Goal: Task Accomplishment & Management: Manage account settings

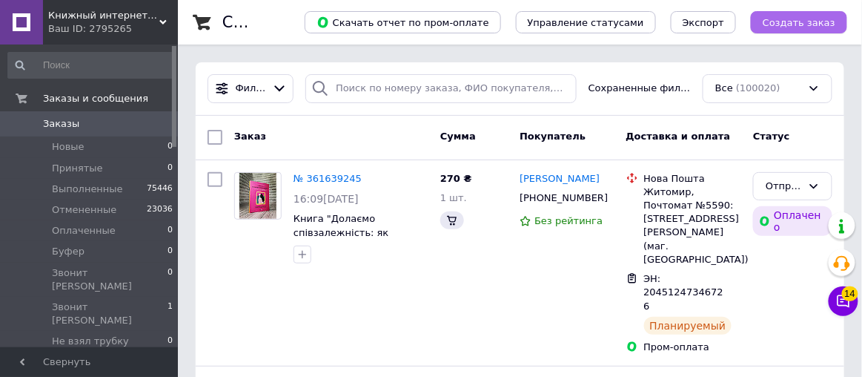
click at [786, 23] on span "Создать заказ" at bounding box center [799, 22] width 73 height 11
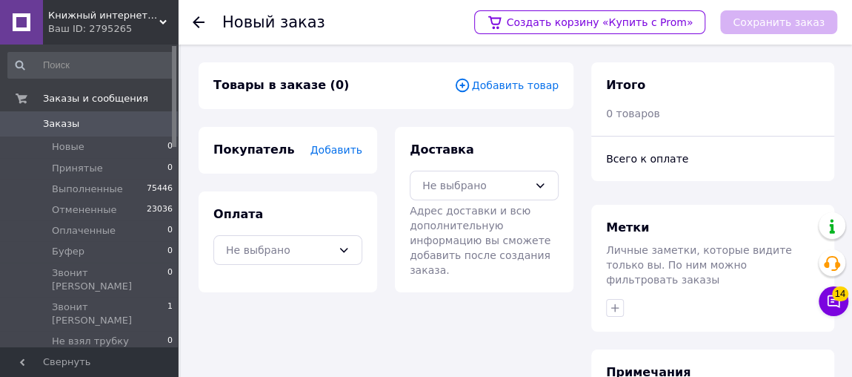
click at [526, 89] on span "Добавить товар" at bounding box center [506, 85] width 105 height 16
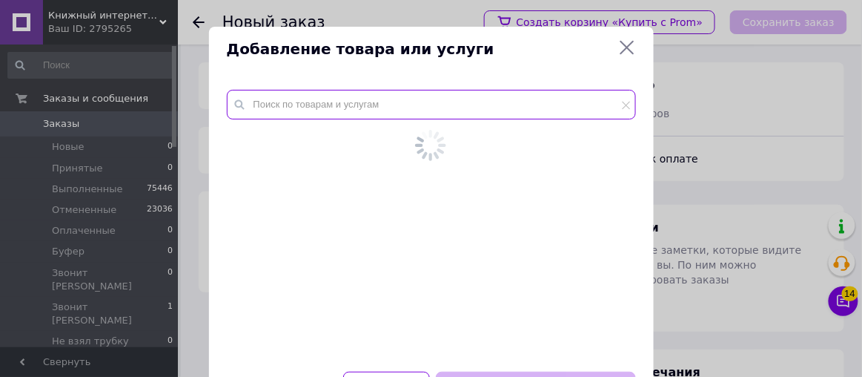
click at [522, 99] on input "text" at bounding box center [431, 105] width 409 height 30
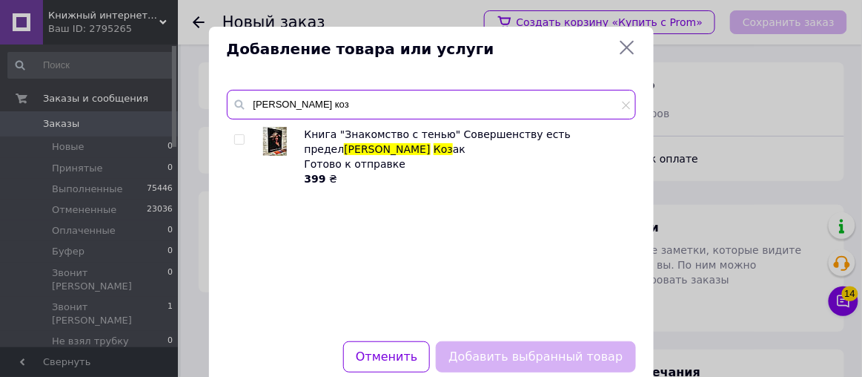
type input "[PERSON_NAME] коз"
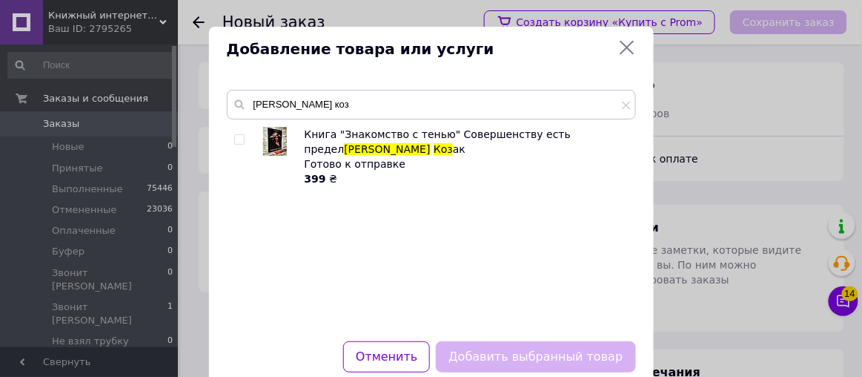
click at [236, 141] on input "checkbox" at bounding box center [239, 140] width 10 height 10
checkbox input "true"
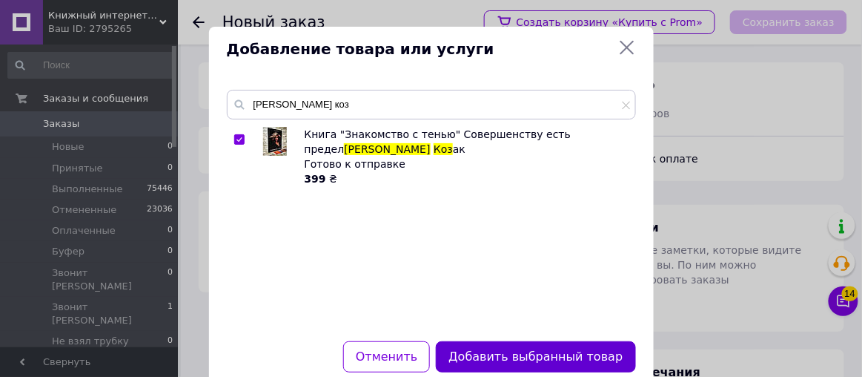
click at [510, 352] on button "Добавить выбранный товар" at bounding box center [535, 357] width 199 height 32
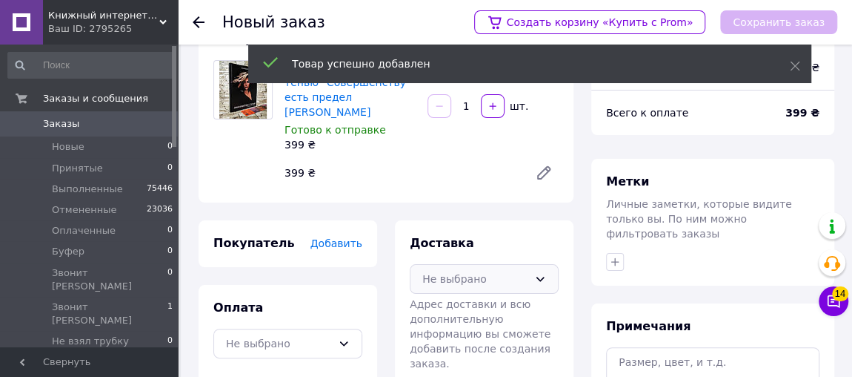
scroll to position [67, 0]
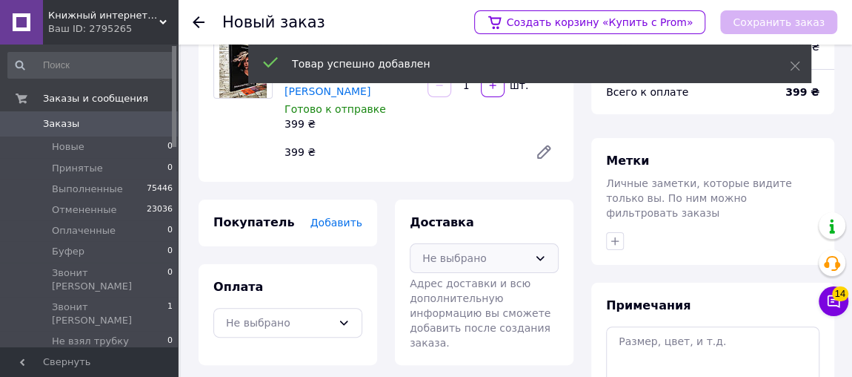
click at [481, 250] on div "Не выбрано" at bounding box center [476, 258] width 106 height 16
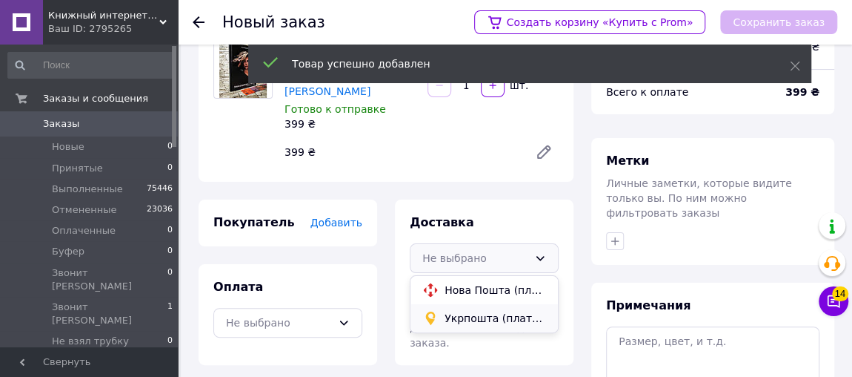
click at [474, 311] on span "Укрпошта (платная)" at bounding box center [496, 318] width 102 height 15
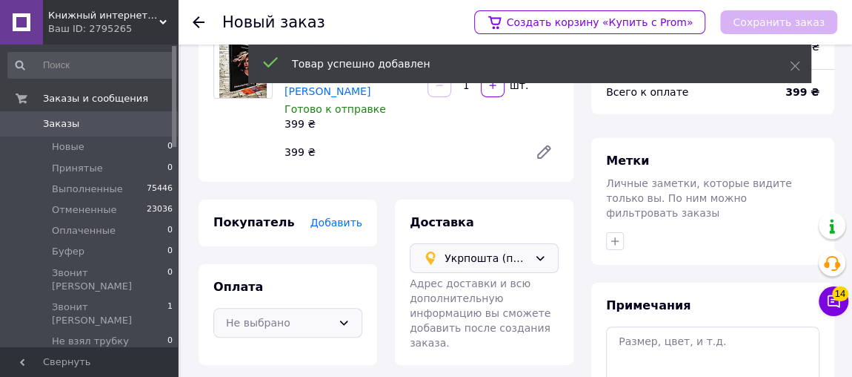
click at [331, 314] on div "Не выбрано" at bounding box center [279, 322] width 106 height 16
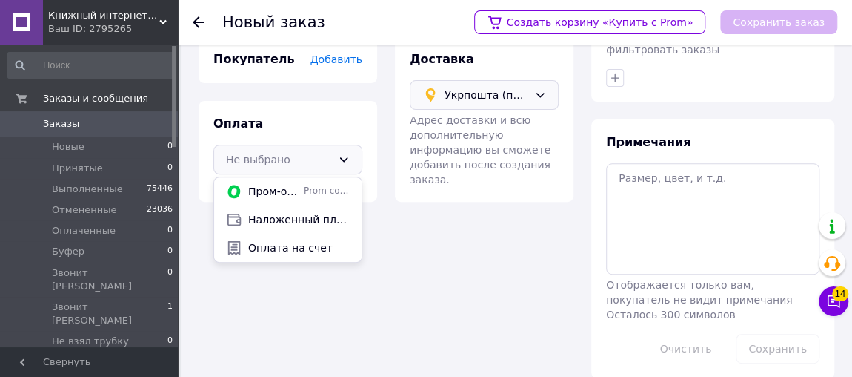
scroll to position [232, 0]
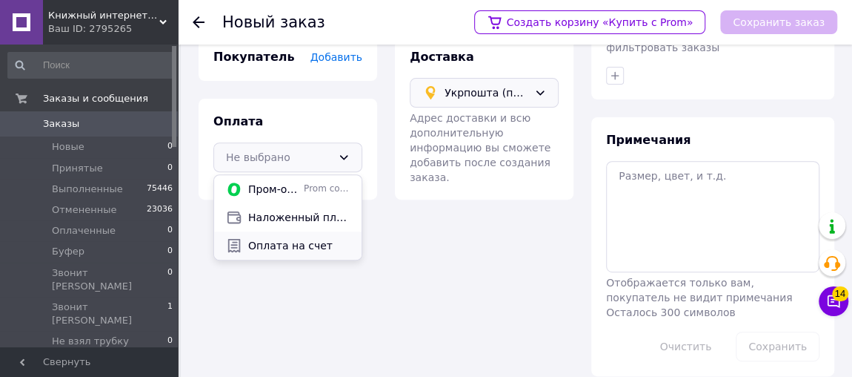
click at [291, 238] on span "Оплата на счет" at bounding box center [299, 245] width 102 height 15
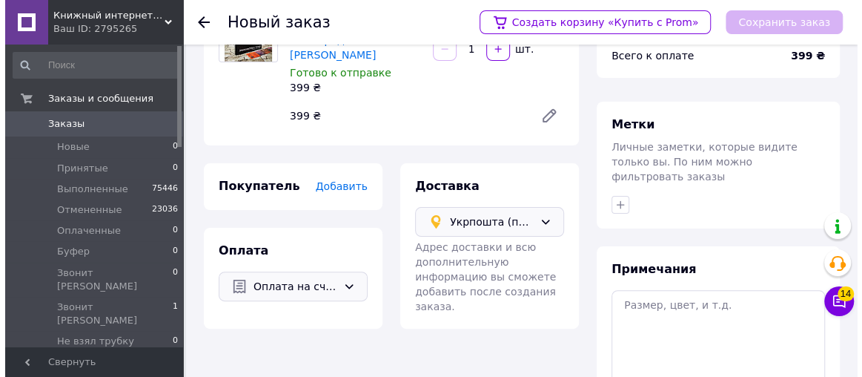
scroll to position [97, 0]
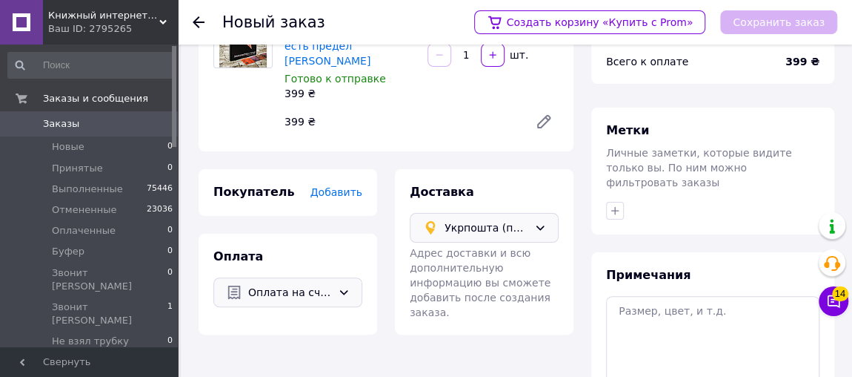
click at [340, 186] on span "Добавить" at bounding box center [337, 192] width 52 height 12
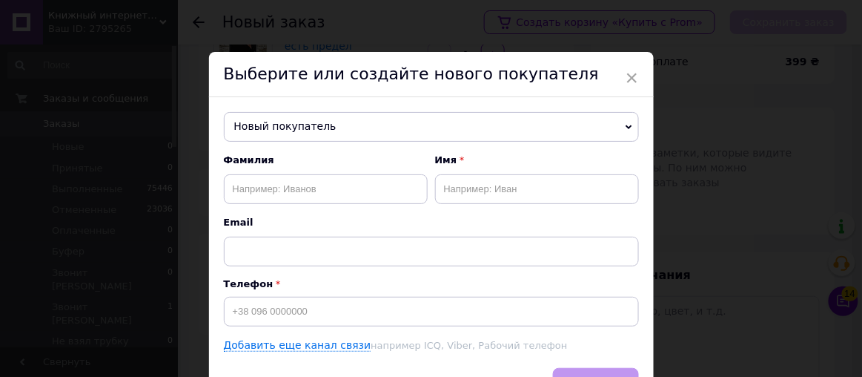
click at [314, 135] on span "Новый покупатель" at bounding box center [431, 127] width 415 height 30
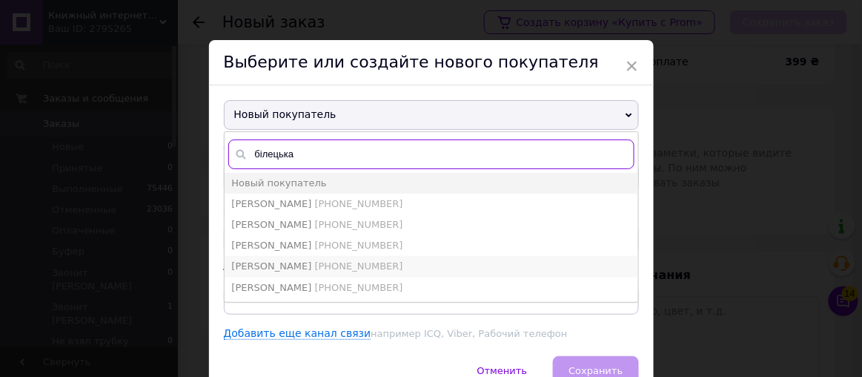
scroll to position [0, 0]
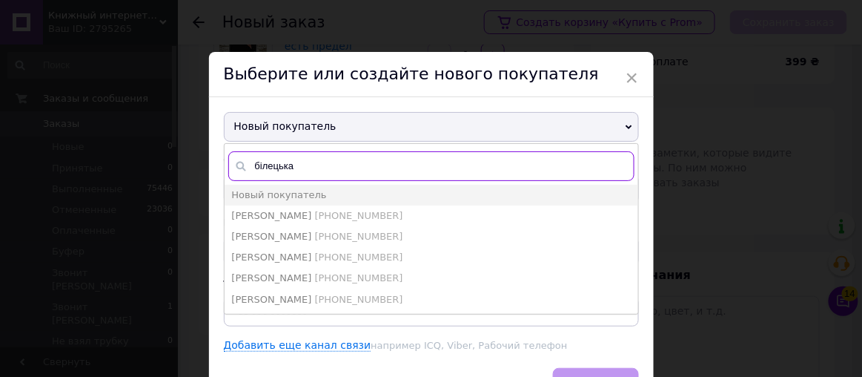
type input "білецька"
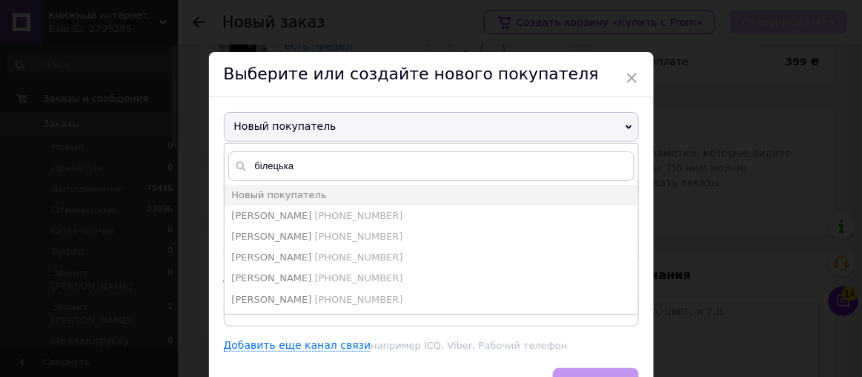
click at [597, 129] on span "Новый покупатель" at bounding box center [431, 127] width 415 height 30
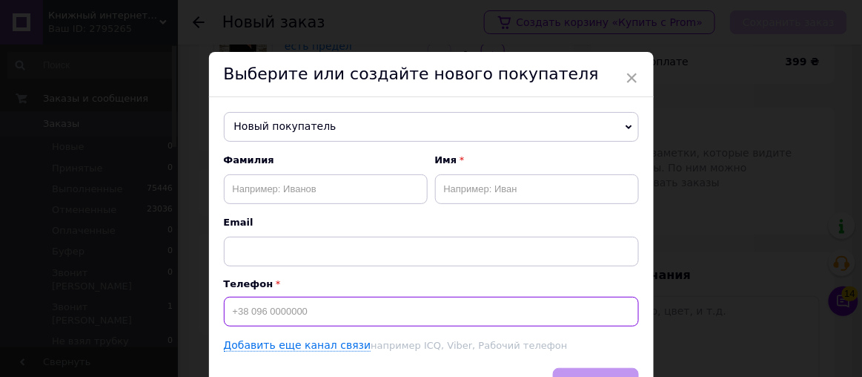
click at [323, 305] on input at bounding box center [431, 312] width 415 height 30
type input "="
type input "[PHONE_NUMBER]"
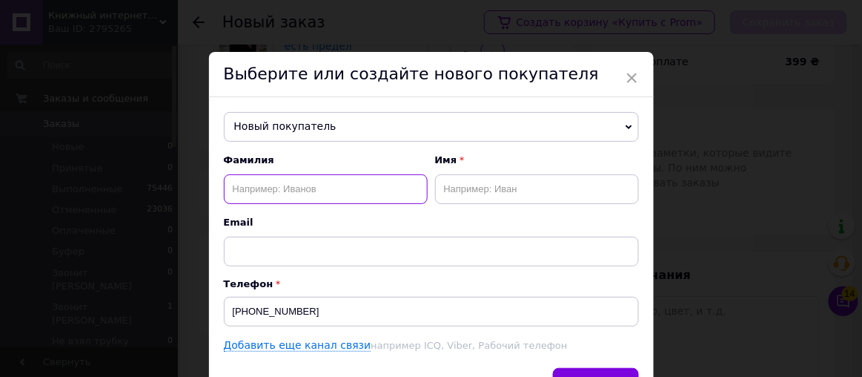
click at [312, 196] on input "text" at bounding box center [326, 189] width 204 height 30
type input "Білецька"
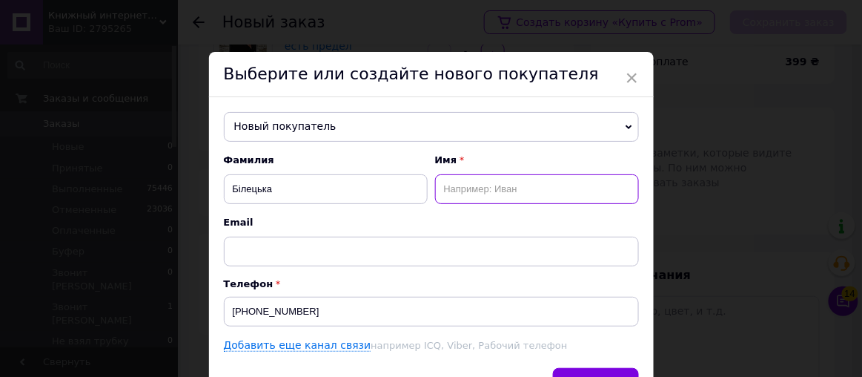
click at [439, 197] on input "text" at bounding box center [537, 189] width 204 height 30
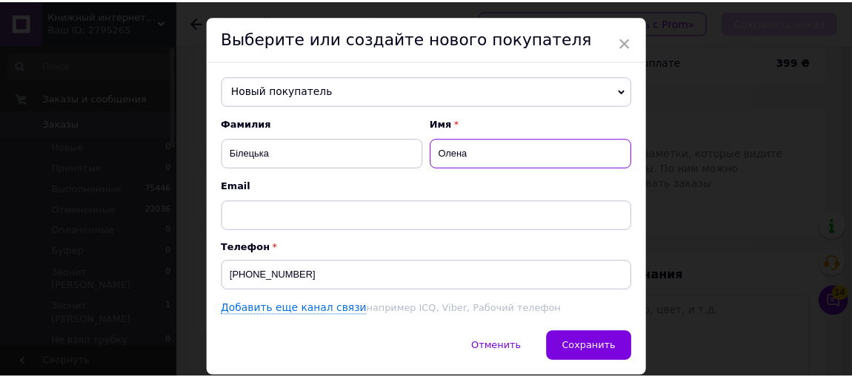
scroll to position [67, 0]
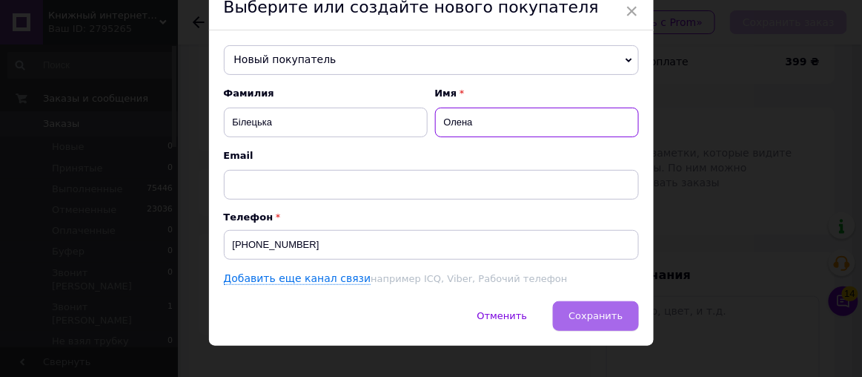
type input "Олена"
click at [609, 313] on span "Сохранить" at bounding box center [596, 315] width 54 height 11
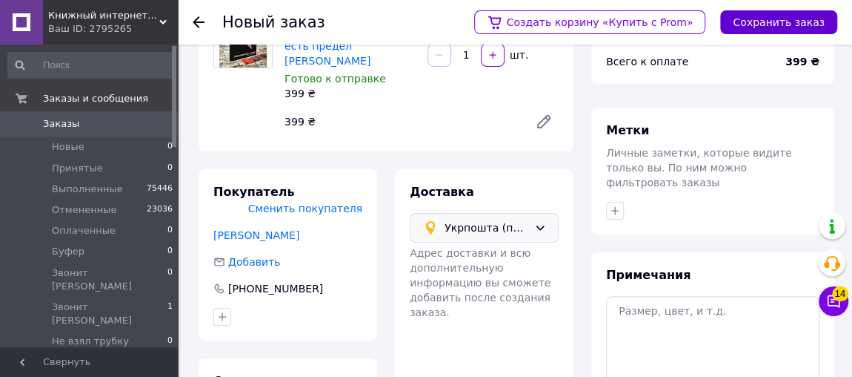
click at [802, 26] on button "Сохранить заказ" at bounding box center [779, 22] width 117 height 24
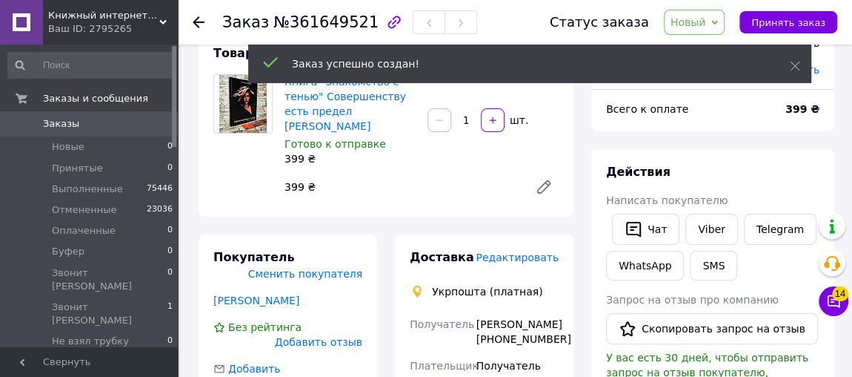
click at [698, 25] on span "Новый" at bounding box center [689, 22] width 36 height 12
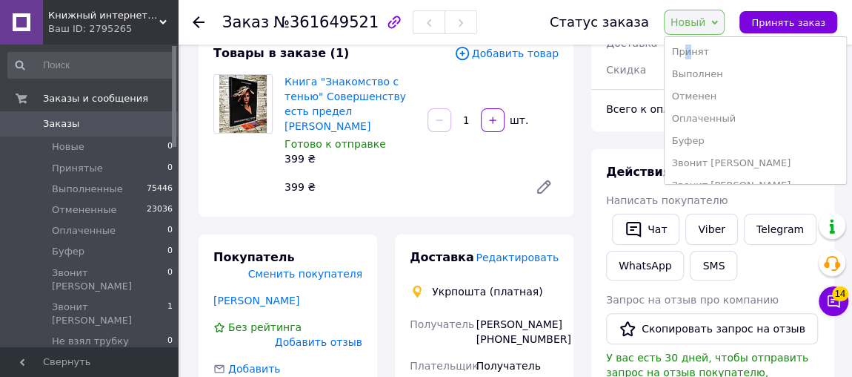
click at [702, 48] on li "Принят" at bounding box center [756, 52] width 182 height 22
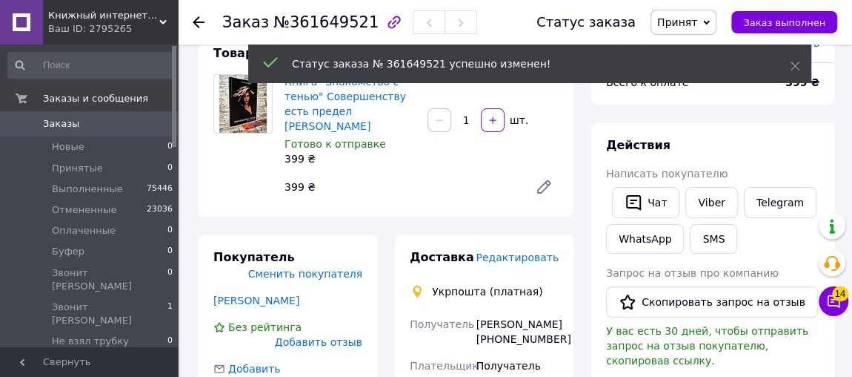
click at [695, 23] on span "Принят" at bounding box center [678, 22] width 40 height 12
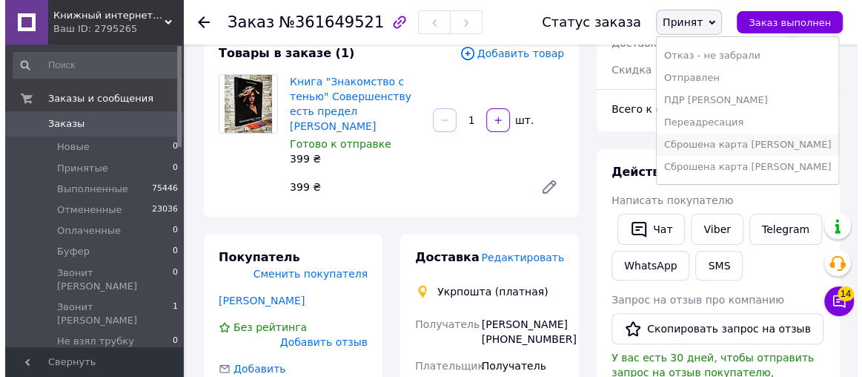
scroll to position [193, 0]
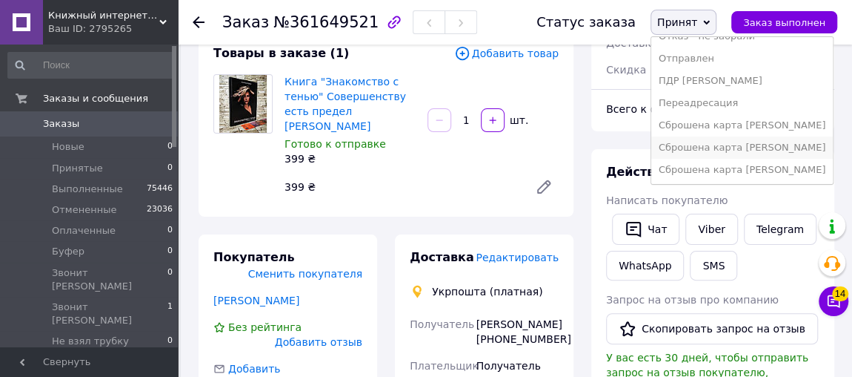
click at [726, 148] on li "Сброшена карта [PERSON_NAME]" at bounding box center [743, 147] width 182 height 22
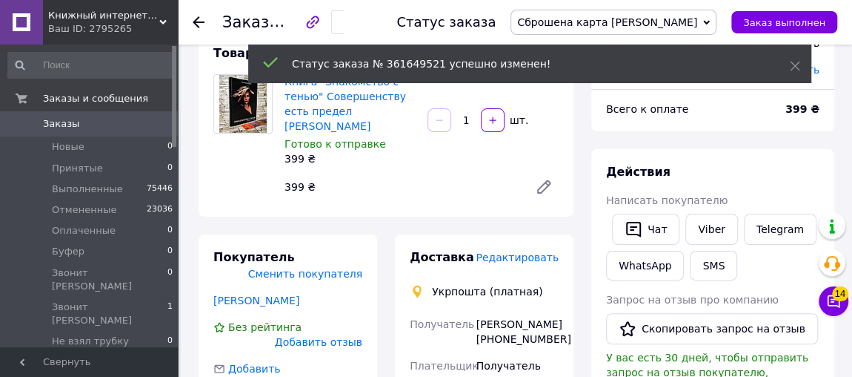
click at [547, 251] on span "Редактировать" at bounding box center [517, 257] width 83 height 12
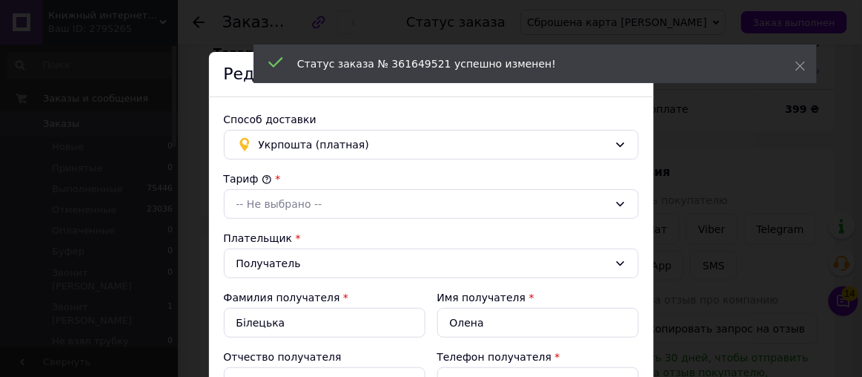
scroll to position [67, 0]
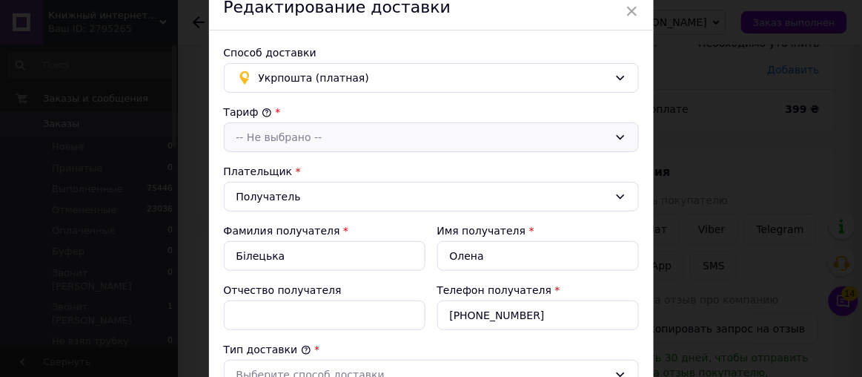
click at [289, 135] on div "-- Не выбрано --" at bounding box center [422, 137] width 372 height 16
click at [285, 134] on div "-- Не выбрано --" at bounding box center [422, 137] width 372 height 16
click at [294, 169] on li "Стандарт" at bounding box center [432, 169] width 414 height 28
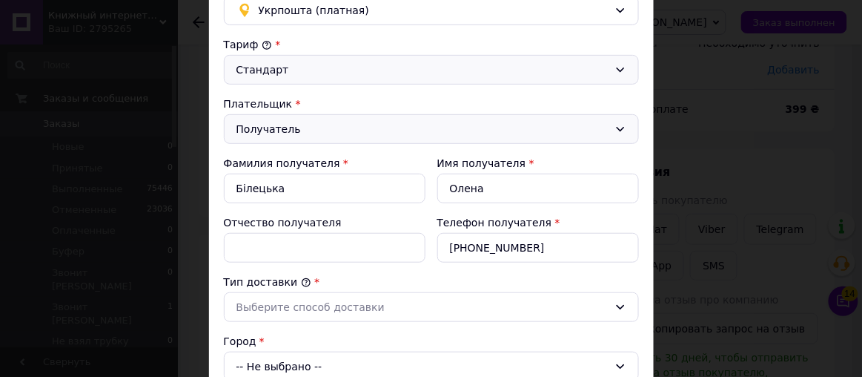
click at [306, 129] on div "Получатель" at bounding box center [422, 129] width 372 height 16
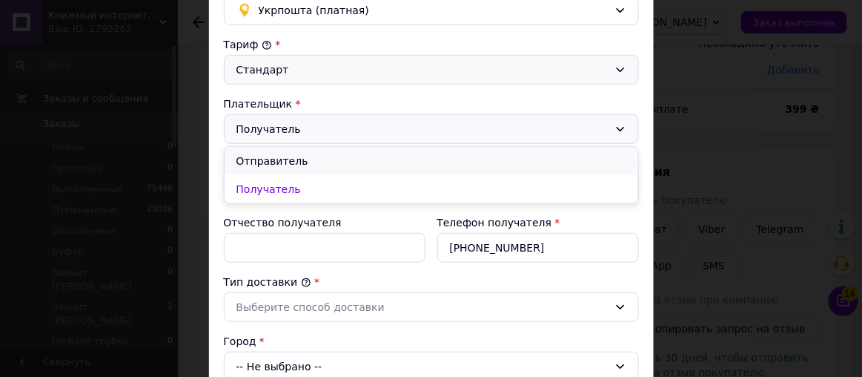
click at [293, 160] on li "Отправитель" at bounding box center [432, 161] width 414 height 28
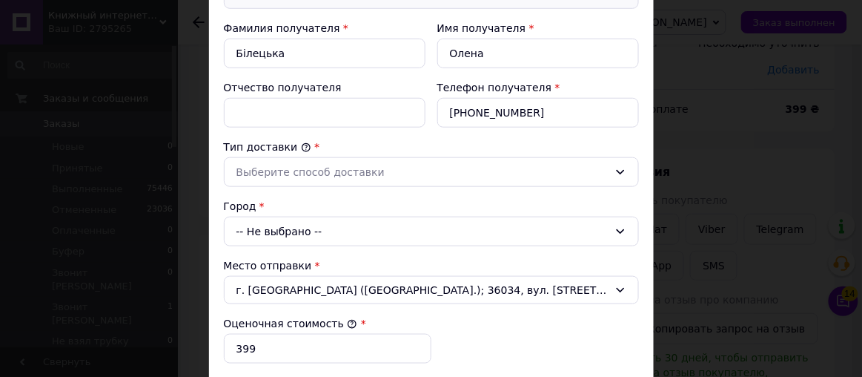
scroll to position [337, 0]
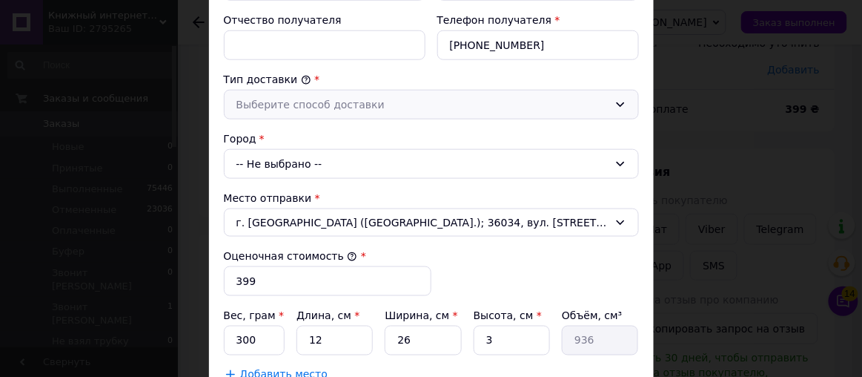
click at [295, 102] on div "Выберите способ доставки" at bounding box center [422, 104] width 372 height 16
click at [293, 130] on li "Склад - склад" at bounding box center [432, 136] width 414 height 28
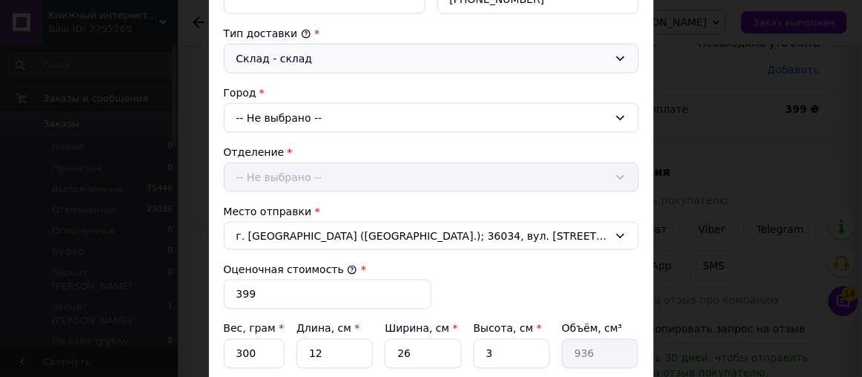
scroll to position [404, 0]
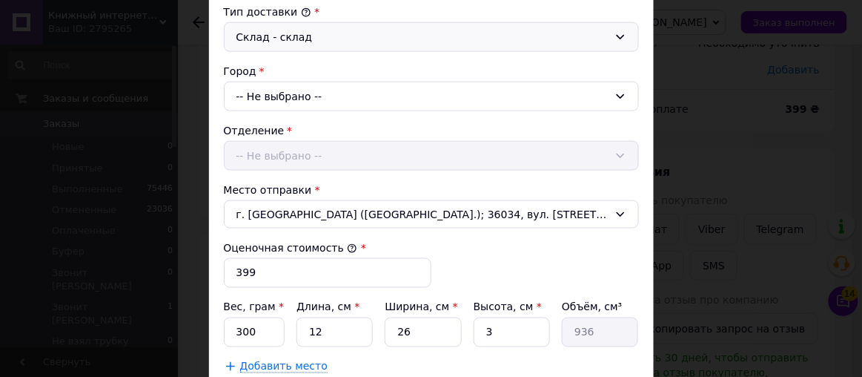
click at [294, 101] on div "-- Не выбрано --" at bounding box center [431, 97] width 415 height 30
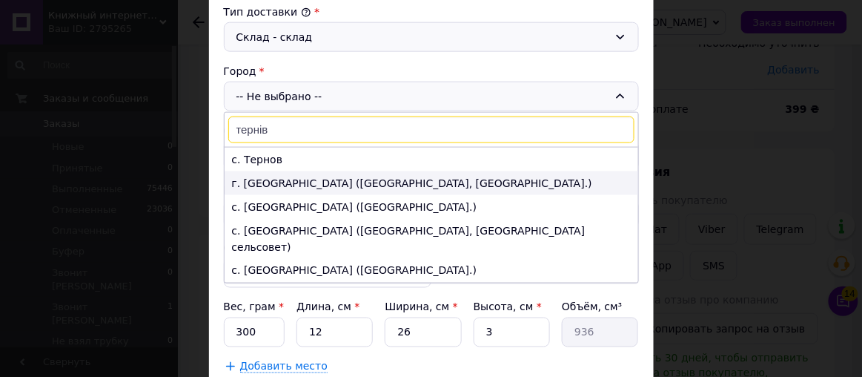
type input "тернів"
click at [340, 177] on li "г. [GEOGRAPHIC_DATA] ([GEOGRAPHIC_DATA], [GEOGRAPHIC_DATA].)" at bounding box center [432, 183] width 414 height 24
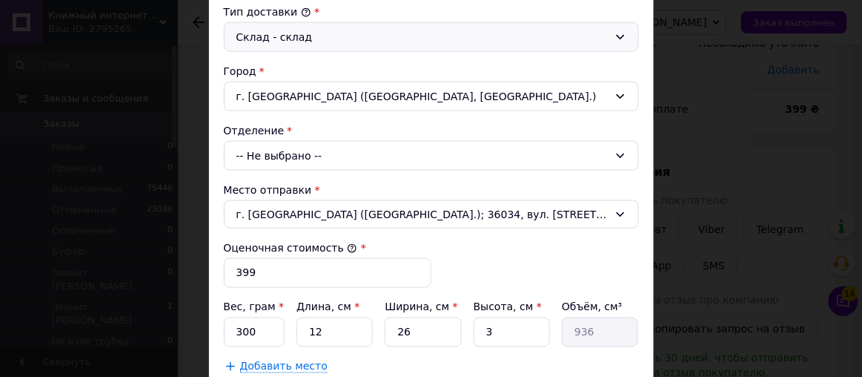
click at [319, 148] on div "-- Не выбрано --" at bounding box center [431, 156] width 415 height 30
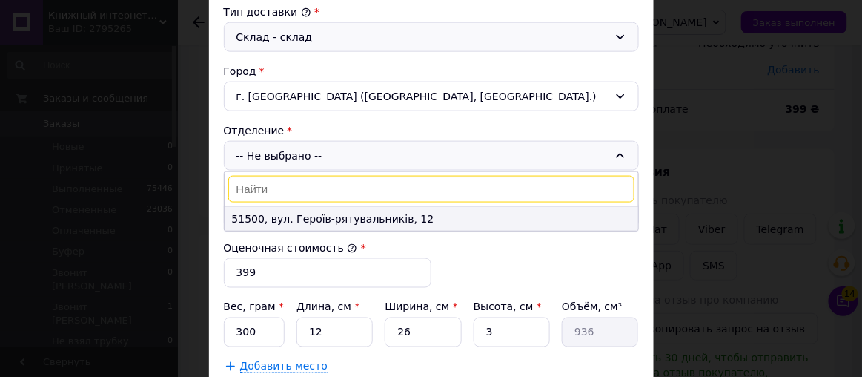
click at [304, 208] on li "51500, вул. Героїв-рятувальників, 12" at bounding box center [432, 219] width 414 height 24
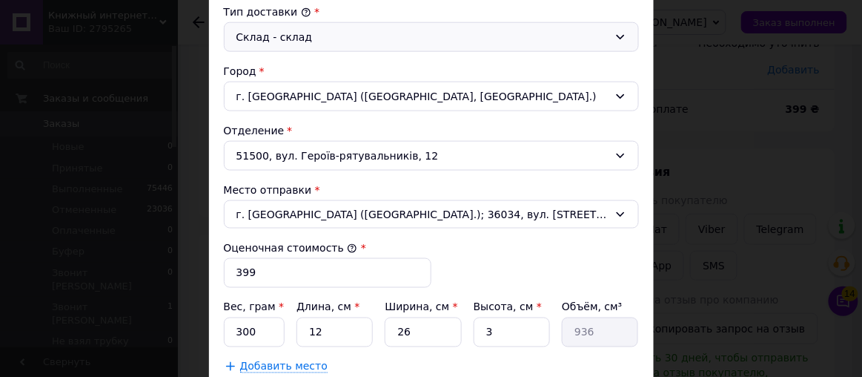
scroll to position [471, 0]
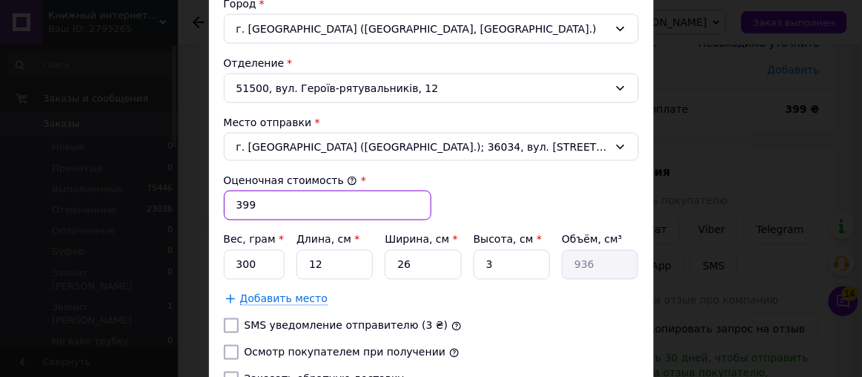
click at [301, 203] on input "399" at bounding box center [328, 206] width 208 height 30
type input "3"
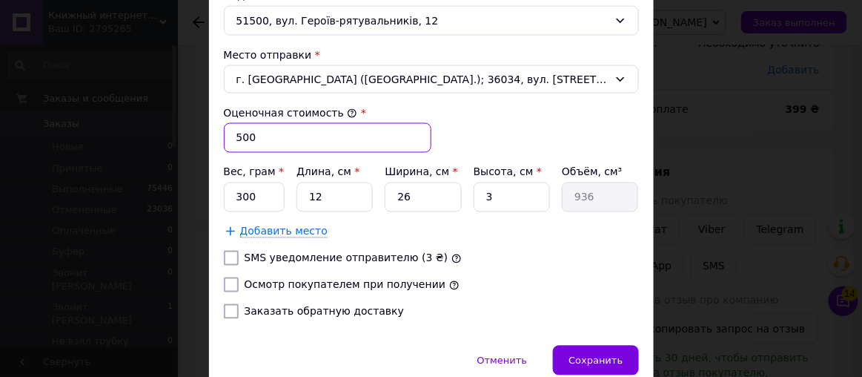
type input "500"
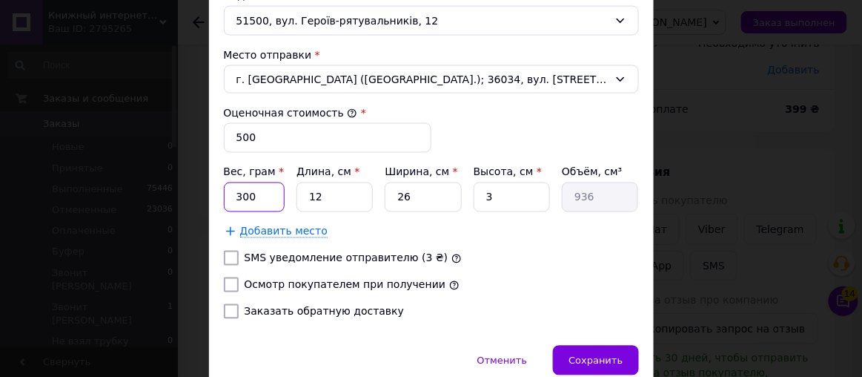
click at [256, 196] on input "300" at bounding box center [255, 197] width 62 height 30
type input "3"
type input "3000"
click at [331, 189] on input "12" at bounding box center [335, 197] width 76 height 30
type input "1"
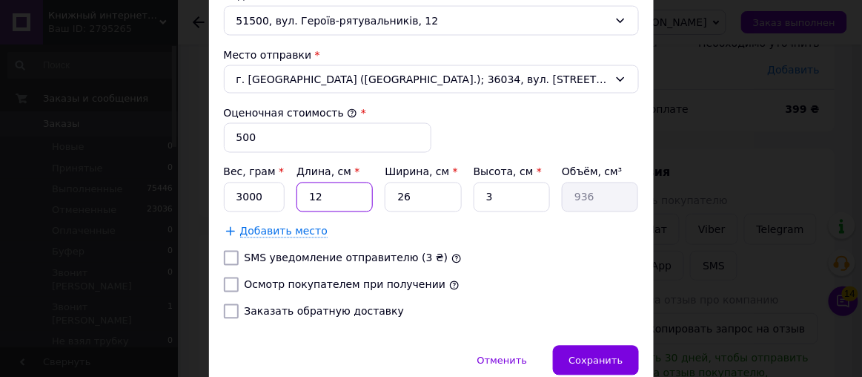
type input "78"
type input "3"
type input "234"
type input "30"
type input "2340"
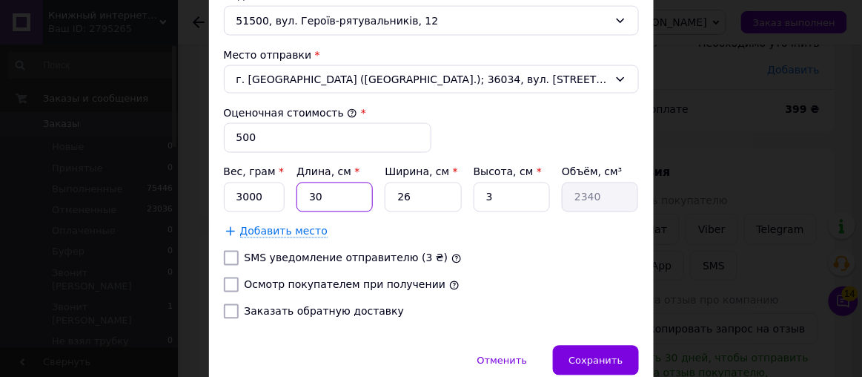
type input "30"
click at [500, 197] on input "3" at bounding box center [512, 197] width 76 height 30
type input "1"
type input "780"
type input "15"
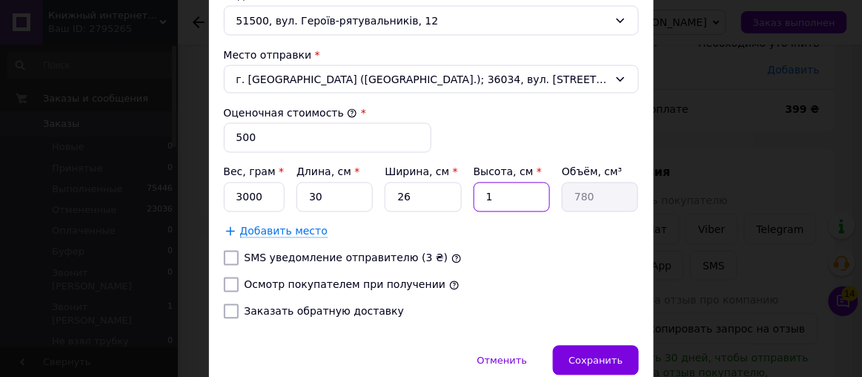
type input "11700"
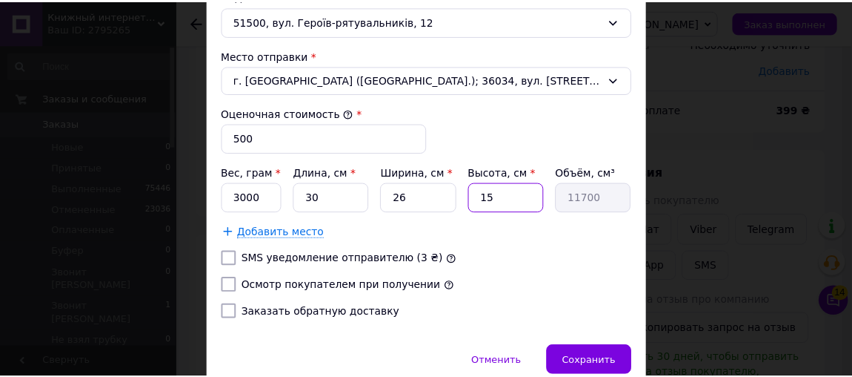
scroll to position [596, 0]
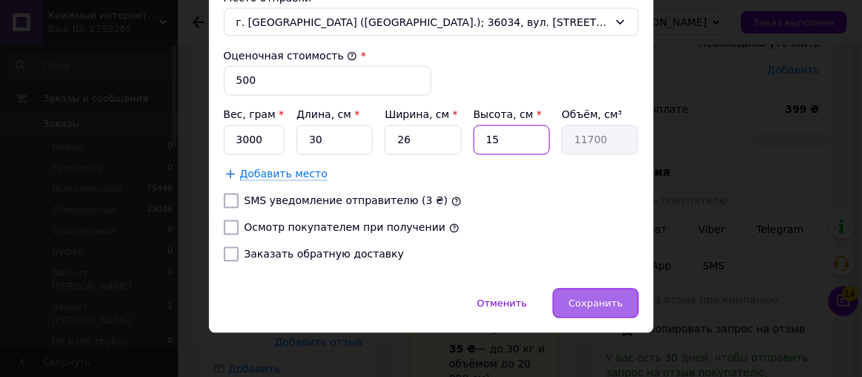
type input "15"
click at [607, 298] on span "Сохранить" at bounding box center [596, 303] width 54 height 11
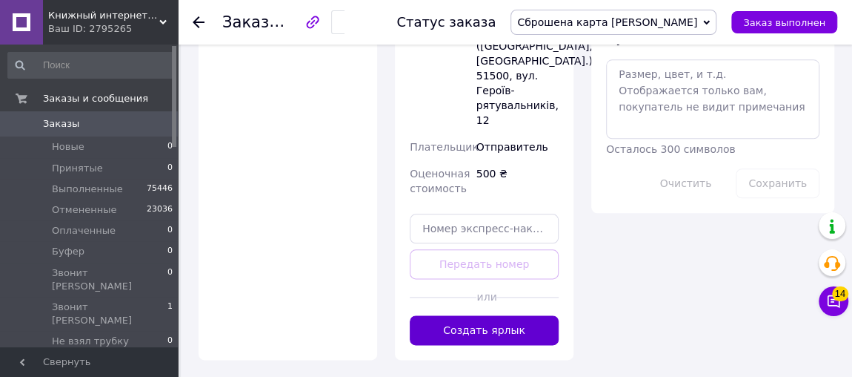
scroll to position [771, 0]
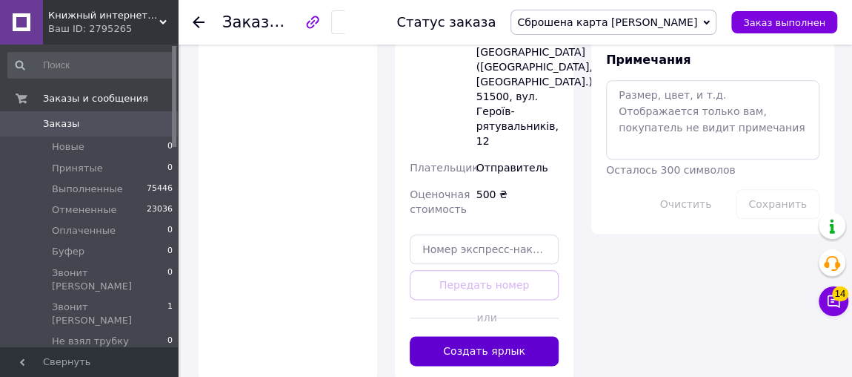
click at [505, 336] on button "Создать ярлык" at bounding box center [484, 351] width 149 height 30
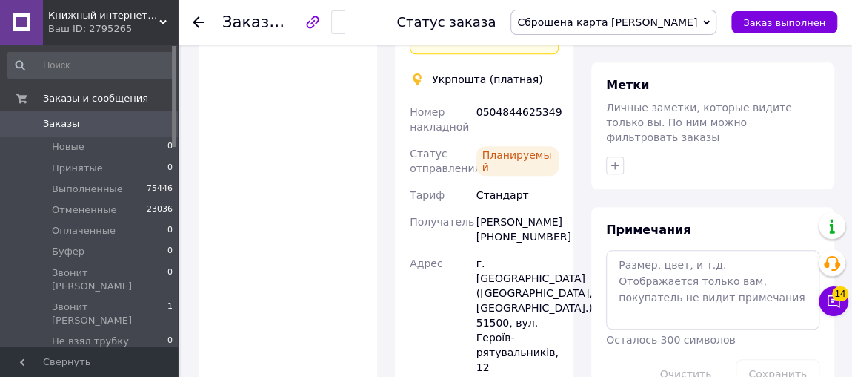
scroll to position [569, 0]
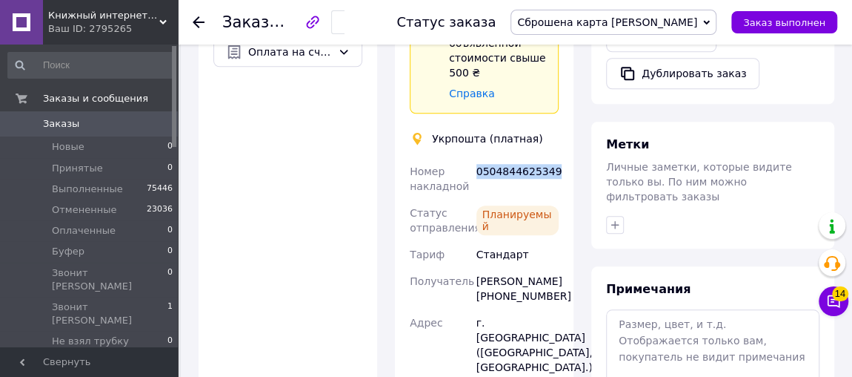
drag, startPoint x: 553, startPoint y: 148, endPoint x: 475, endPoint y: 155, distance: 78.1
click at [475, 158] on div "0504844625349" at bounding box center [518, 179] width 88 height 42
copy div "0504844625349"
click at [667, 20] on span "Сброшена карта [PERSON_NAME]" at bounding box center [607, 22] width 180 height 12
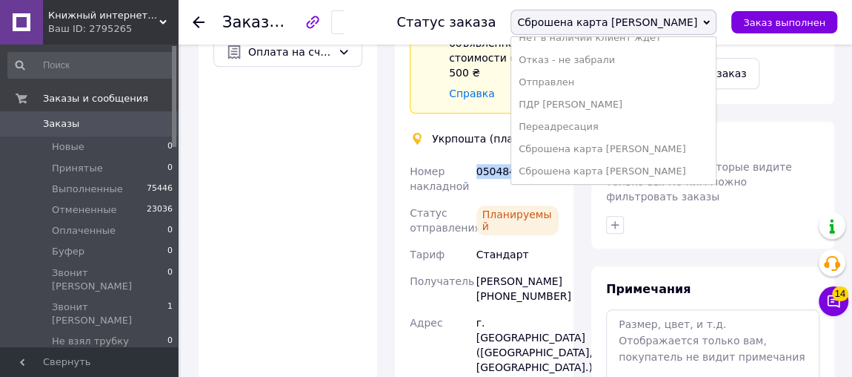
scroll to position [193, 0]
click at [638, 82] on li "Отправлен" at bounding box center [613, 81] width 205 height 22
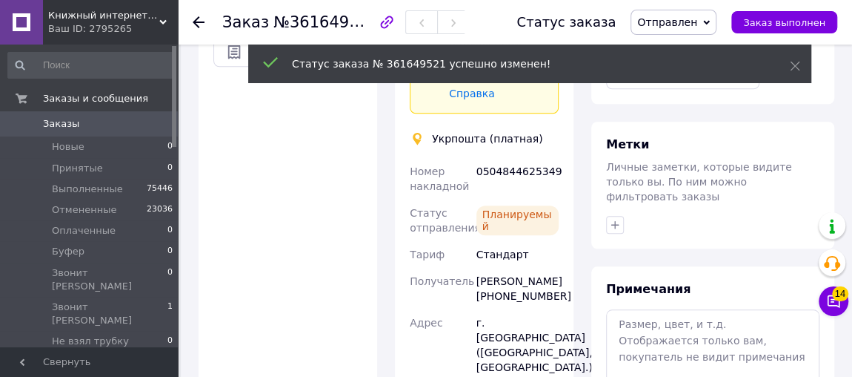
click at [689, 24] on span "Отправлен" at bounding box center [667, 22] width 60 height 12
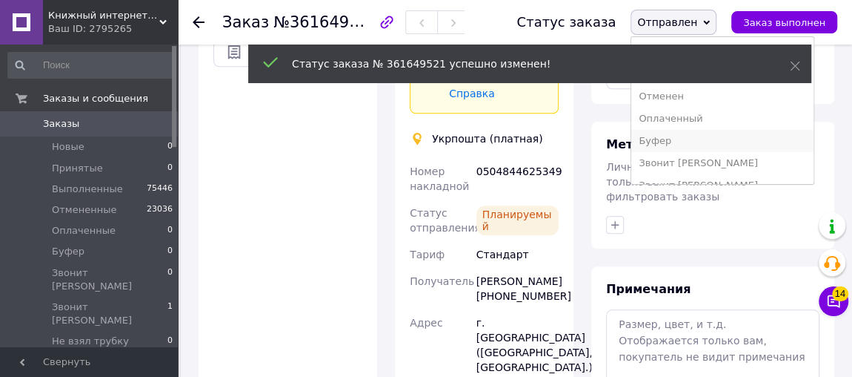
scroll to position [434, 0]
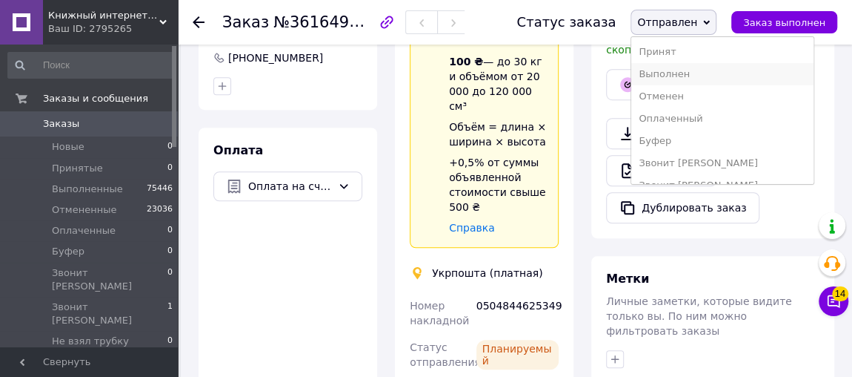
click at [692, 77] on li "Выполнен" at bounding box center [723, 74] width 182 height 22
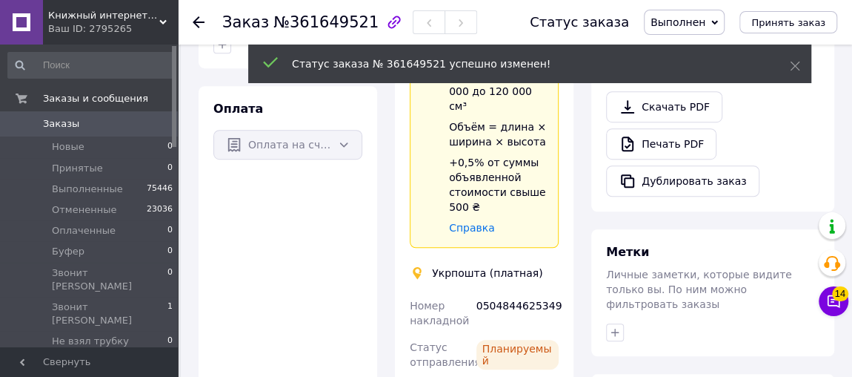
scroll to position [393, 0]
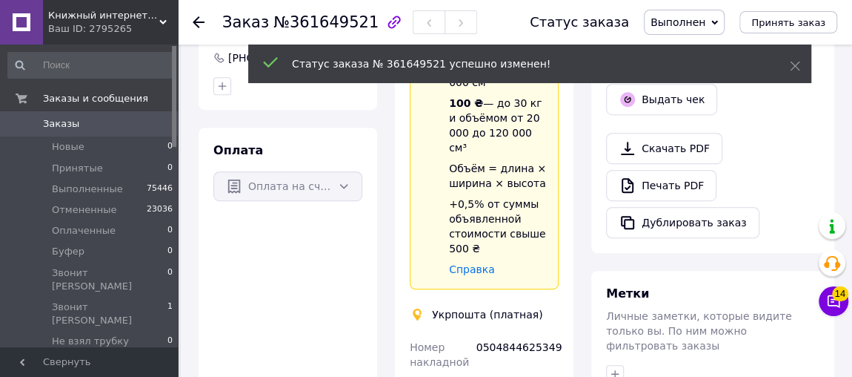
click at [196, 19] on use at bounding box center [199, 22] width 12 height 12
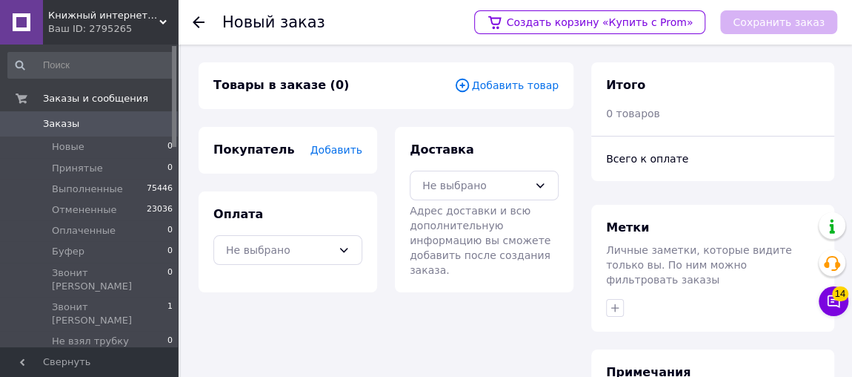
click at [529, 89] on span "Добавить товар" at bounding box center [506, 85] width 105 height 16
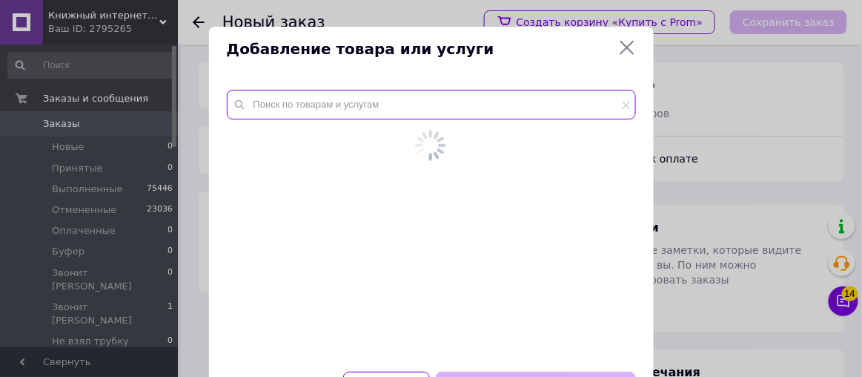
click at [520, 101] on input "text" at bounding box center [431, 105] width 409 height 30
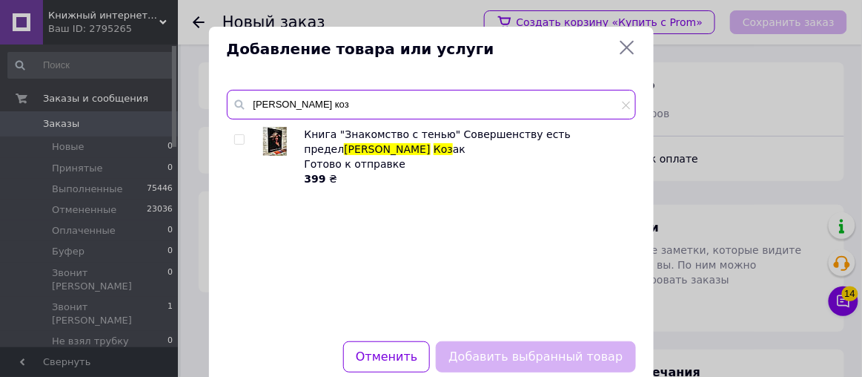
type input "[PERSON_NAME] коз"
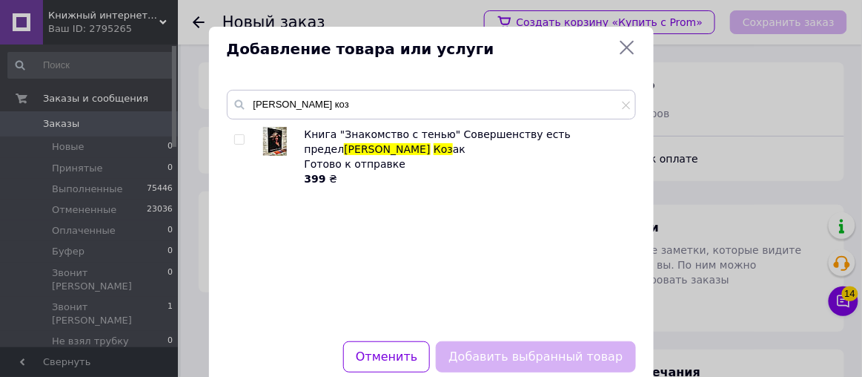
click at [234, 136] on input "checkbox" at bounding box center [239, 140] width 10 height 10
checkbox input "true"
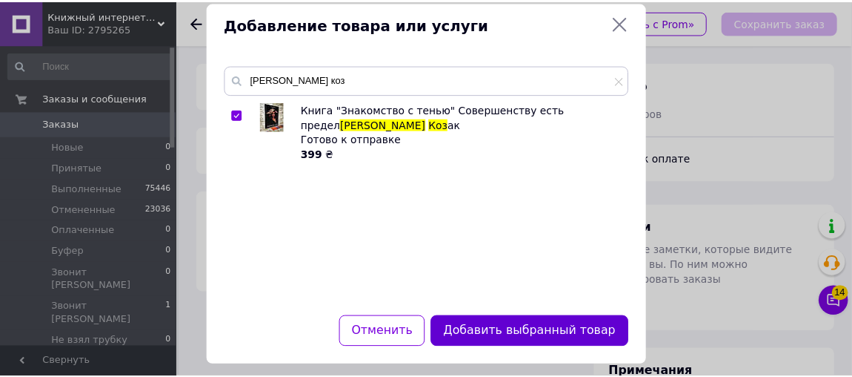
scroll to position [39, 0]
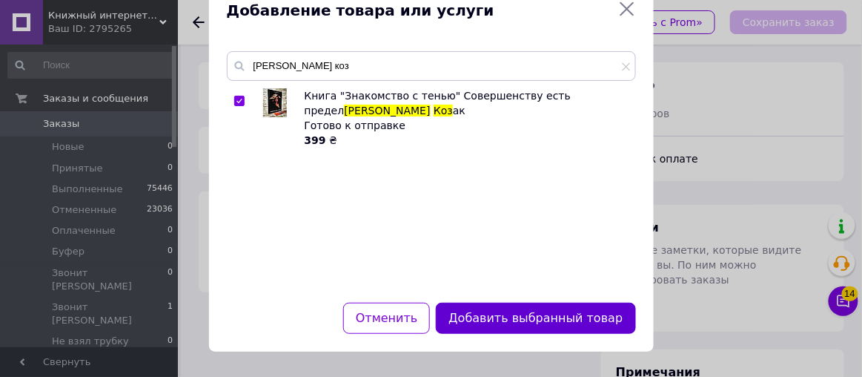
click at [492, 314] on button "Добавить выбранный товар" at bounding box center [535, 318] width 199 height 32
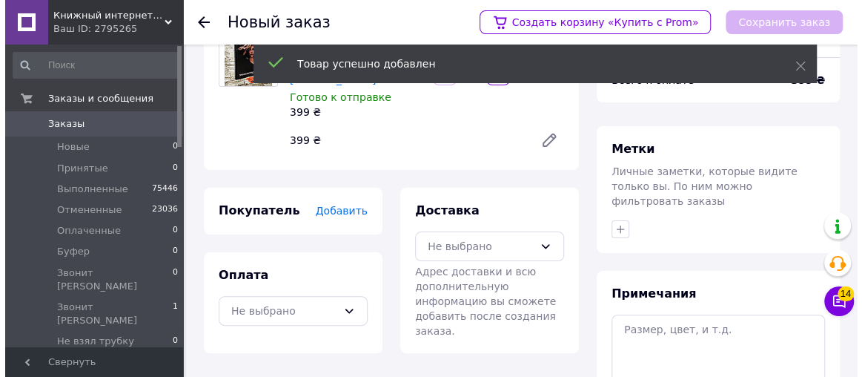
scroll to position [134, 0]
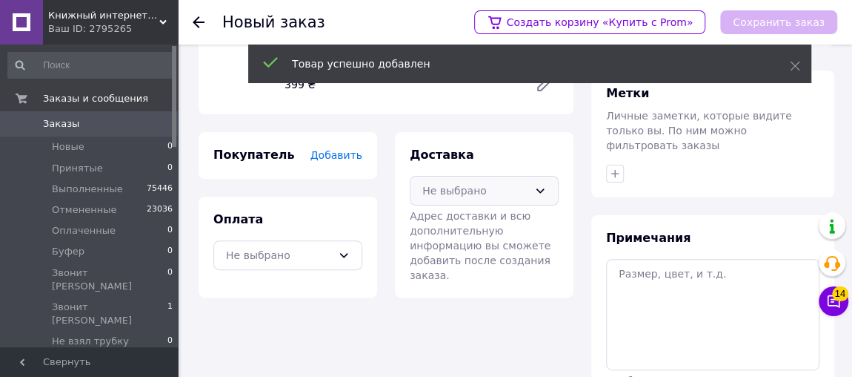
click at [468, 182] on div "Не выбрано" at bounding box center [476, 190] width 106 height 16
click at [468, 243] on span "Укрпошта (платная)" at bounding box center [496, 250] width 102 height 15
click at [254, 248] on div "Не выбрано" at bounding box center [287, 255] width 149 height 30
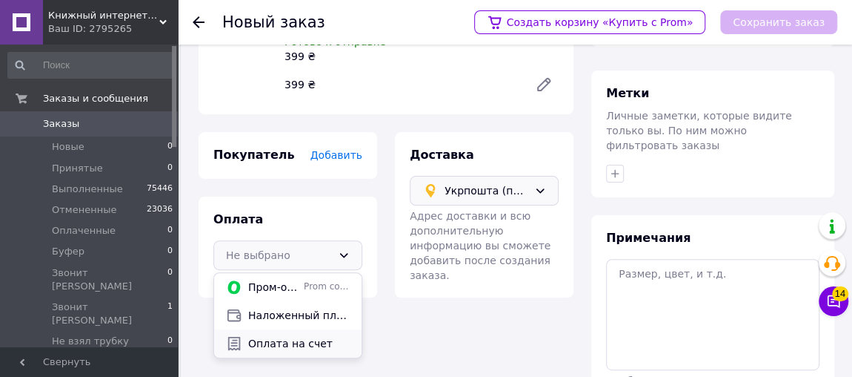
click at [282, 336] on span "Оплата на счет" at bounding box center [299, 343] width 102 height 15
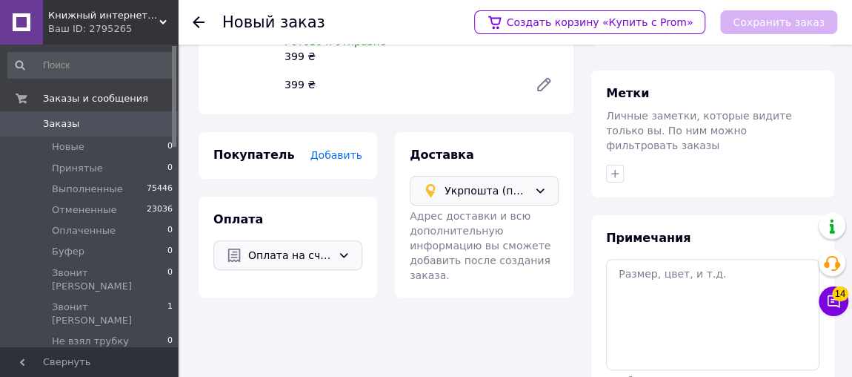
click at [339, 149] on span "Добавить" at bounding box center [337, 155] width 52 height 12
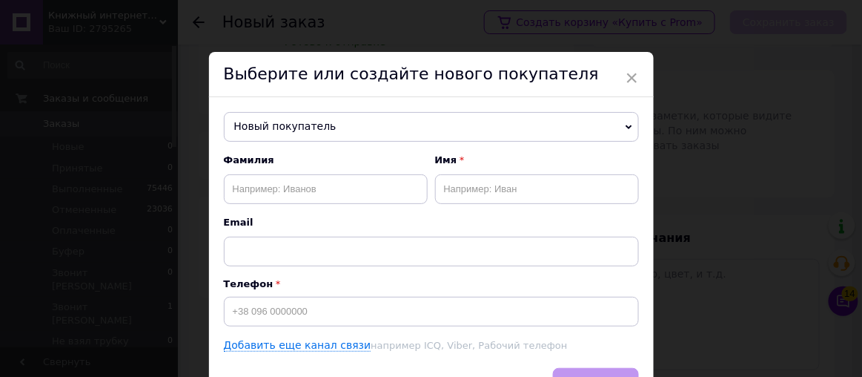
click at [340, 130] on span "Новый покупатель" at bounding box center [431, 127] width 415 height 30
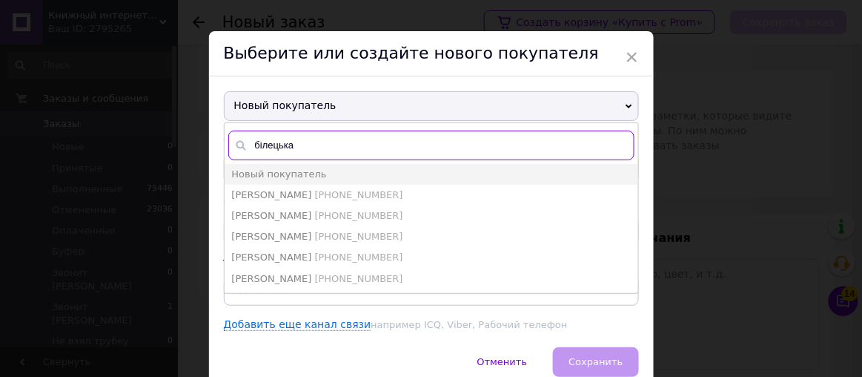
scroll to position [0, 0]
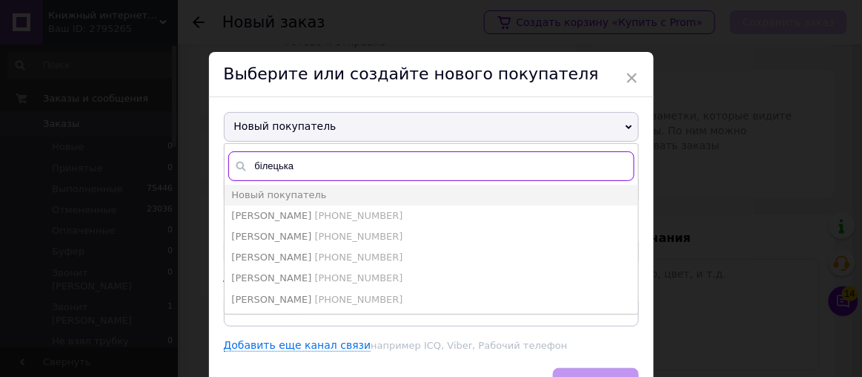
type input "білецька"
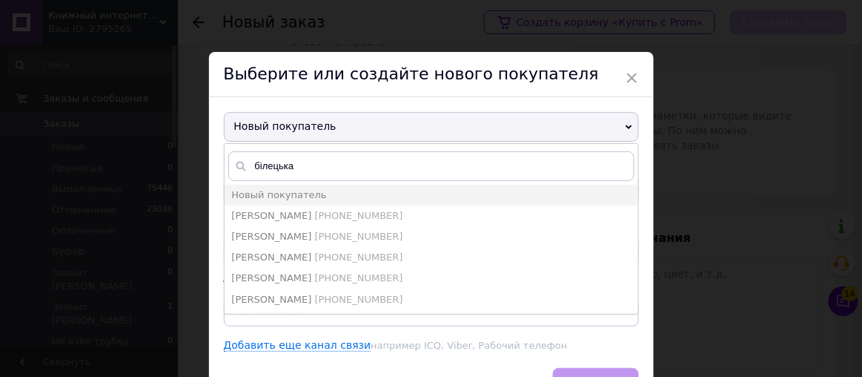
click at [576, 123] on span "Новый покупатель" at bounding box center [431, 127] width 415 height 30
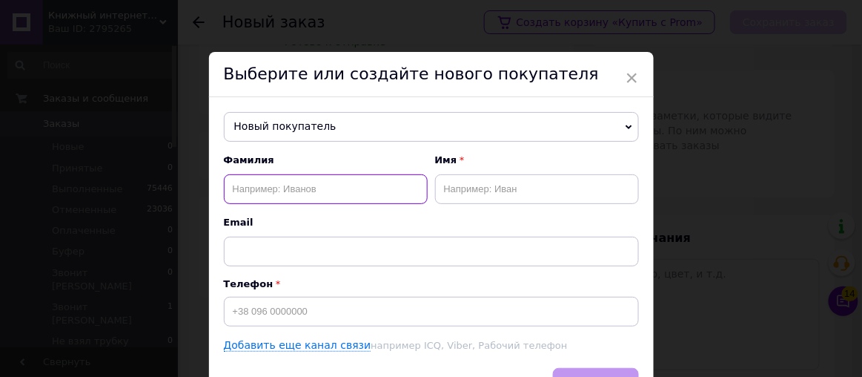
click at [289, 189] on input "text" at bounding box center [326, 189] width 204 height 30
type input "Білецька"
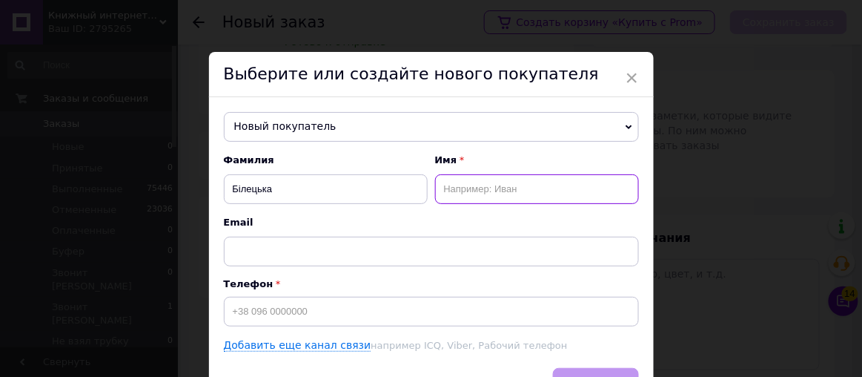
click at [489, 195] on input "text" at bounding box center [537, 189] width 204 height 30
type input "Олена"
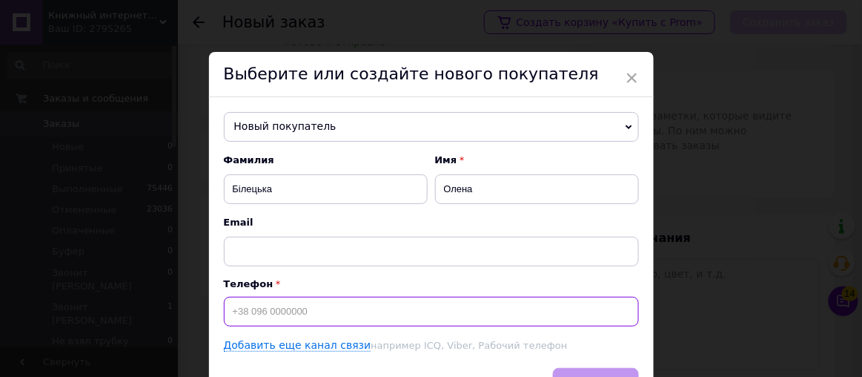
click at [386, 307] on input at bounding box center [431, 312] width 415 height 30
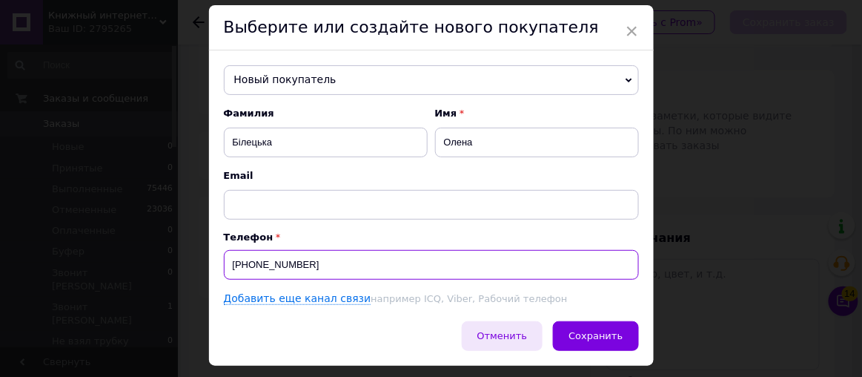
scroll to position [67, 0]
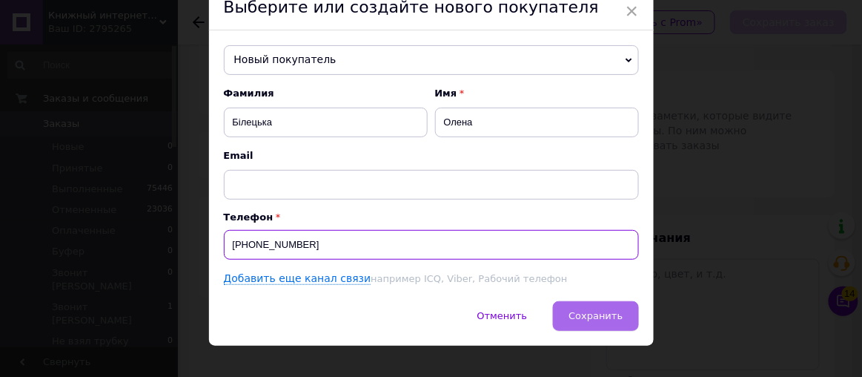
type input "[PHONE_NUMBER]"
click at [622, 311] on button "Сохранить" at bounding box center [595, 316] width 85 height 30
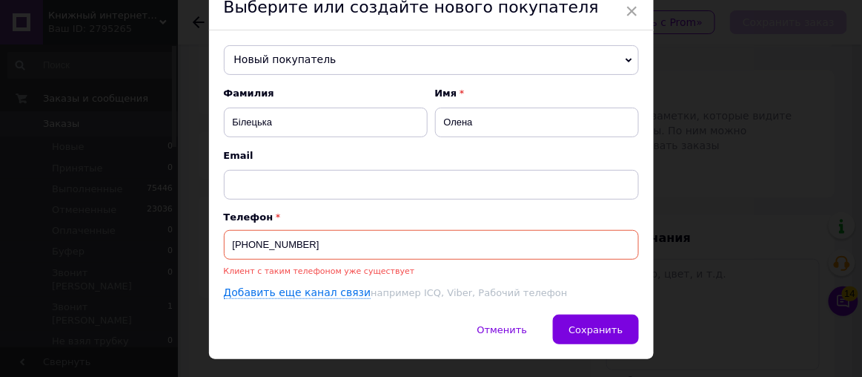
drag, startPoint x: 315, startPoint y: 246, endPoint x: 227, endPoint y: 268, distance: 90.8
click at [227, 268] on div "[PHONE_NUMBER] Клиент с таким телефоном уже существует" at bounding box center [431, 254] width 415 height 48
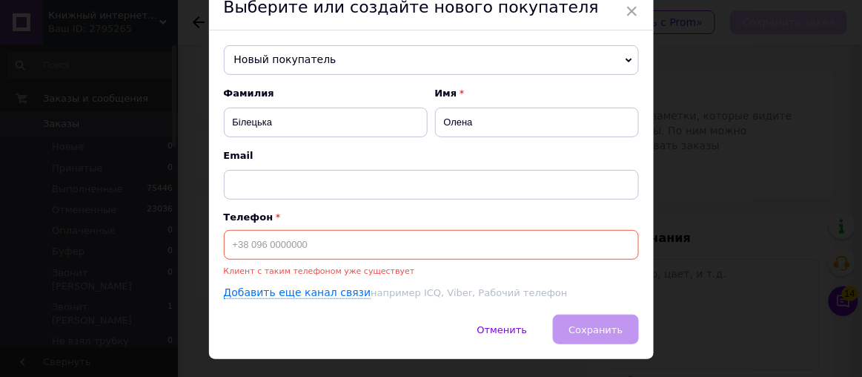
click at [288, 55] on span "Новый покупатель" at bounding box center [431, 60] width 415 height 30
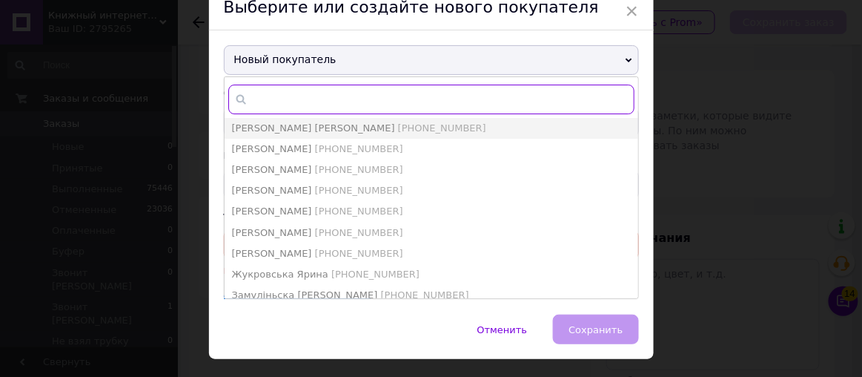
paste input "[PHONE_NUMBER]"
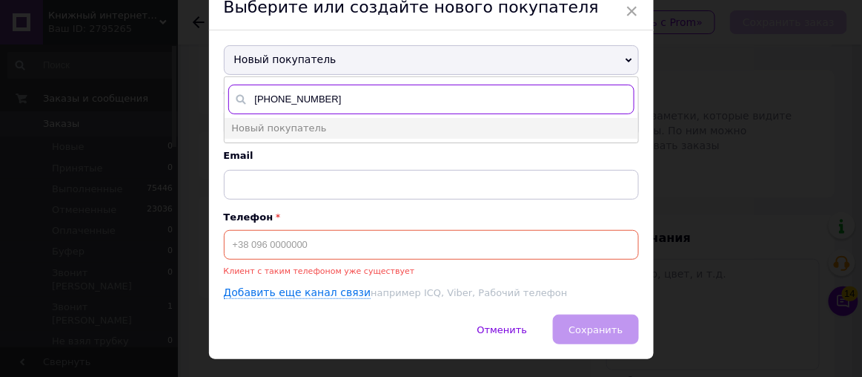
click at [302, 97] on input "[PHONE_NUMBER]" at bounding box center [431, 100] width 406 height 30
type input "[PHONE_NUMBER]"
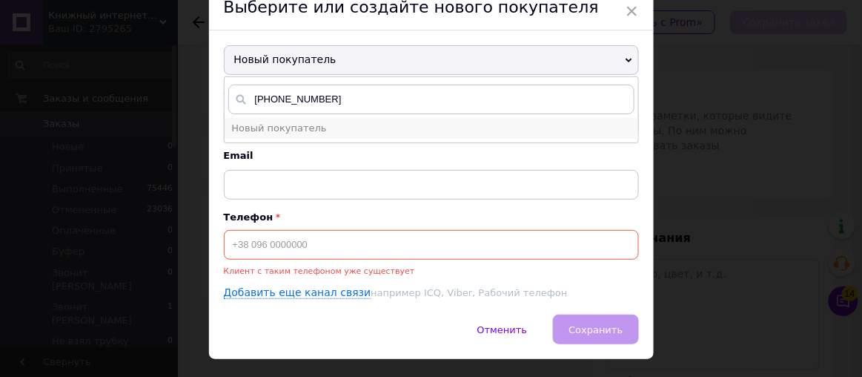
click at [312, 122] on span "Новый покупатель" at bounding box center [281, 127] width 98 height 11
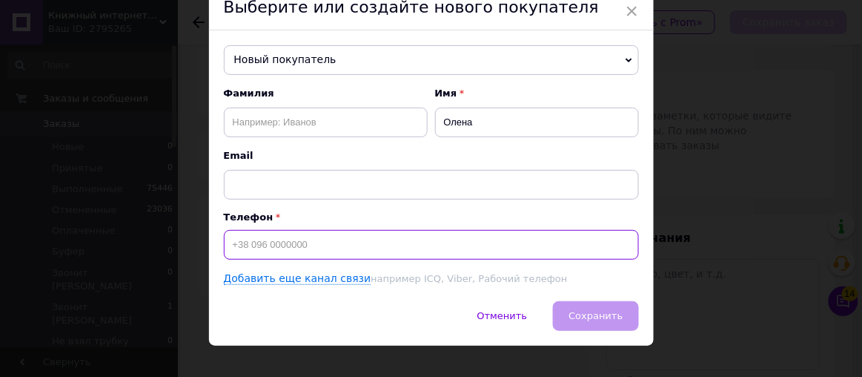
click at [309, 238] on input at bounding box center [431, 245] width 415 height 30
paste input "[PHONE_NUMBER]"
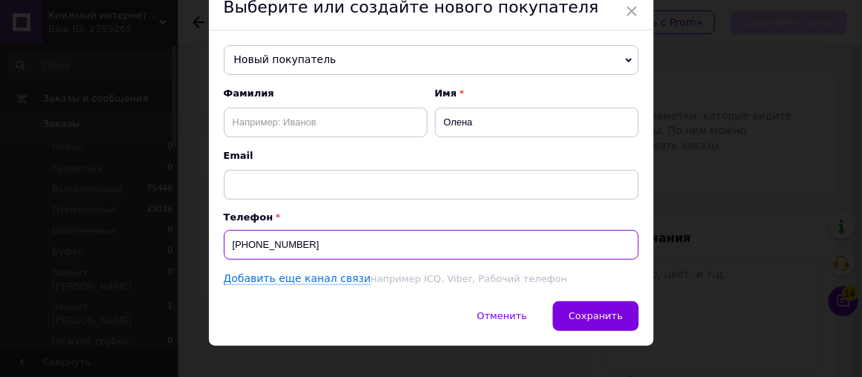
type input "[PHONE_NUMBER]"
click at [277, 55] on span "Новый покупатель" at bounding box center [431, 60] width 415 height 30
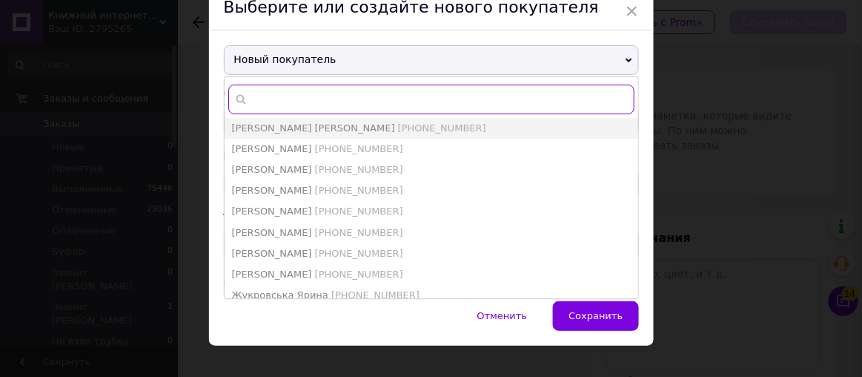
click at [284, 99] on input "text" at bounding box center [431, 100] width 406 height 30
paste input "[PHONE_NUMBER]"
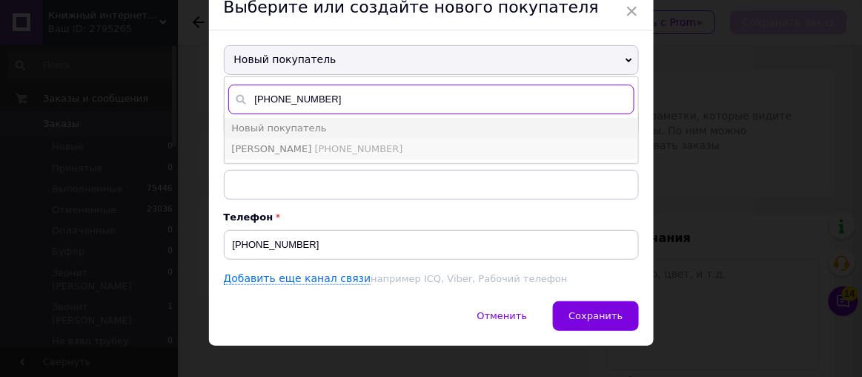
type input "[PHONE_NUMBER]"
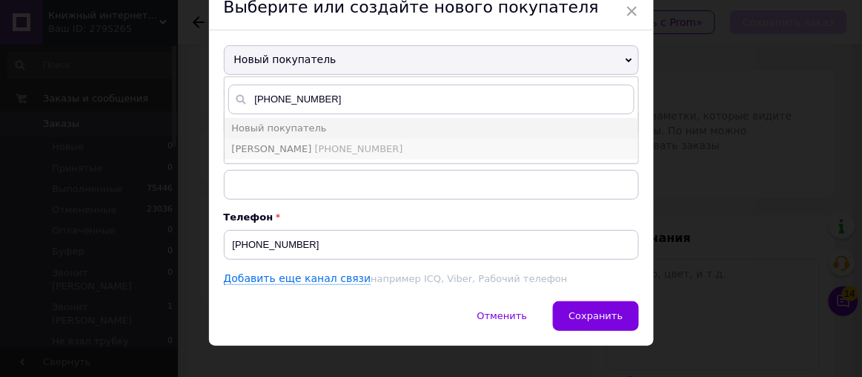
click at [299, 145] on span "[PERSON_NAME] [PHONE_NUMBER]" at bounding box center [317, 148] width 171 height 11
type input "[PERSON_NAME]"
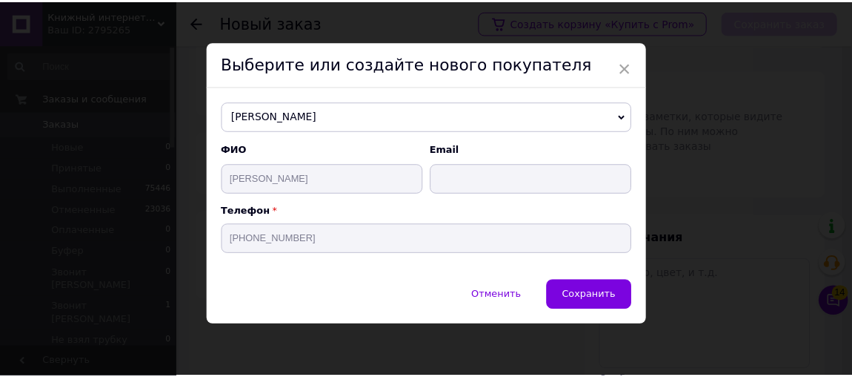
scroll to position [9, 0]
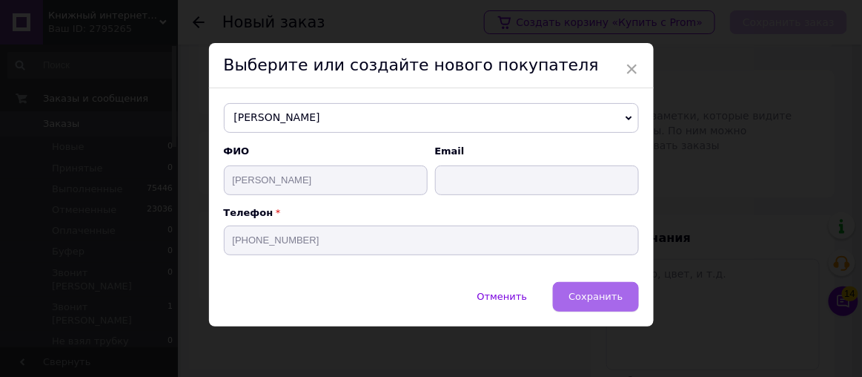
click at [591, 300] on span "Сохранить" at bounding box center [596, 296] width 54 height 11
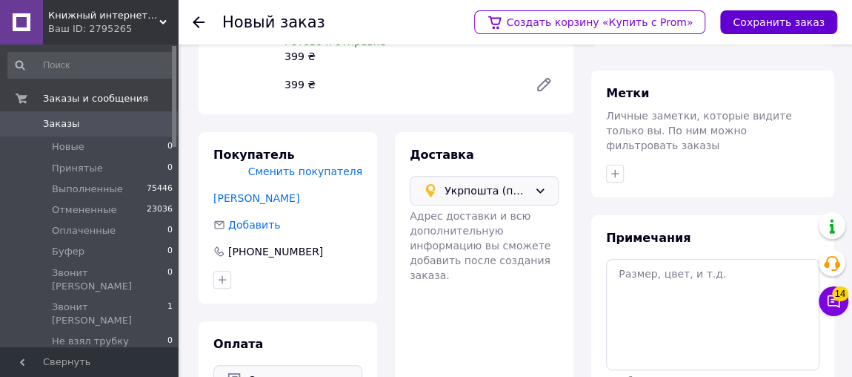
click at [812, 19] on button "Сохранить заказ" at bounding box center [779, 22] width 117 height 24
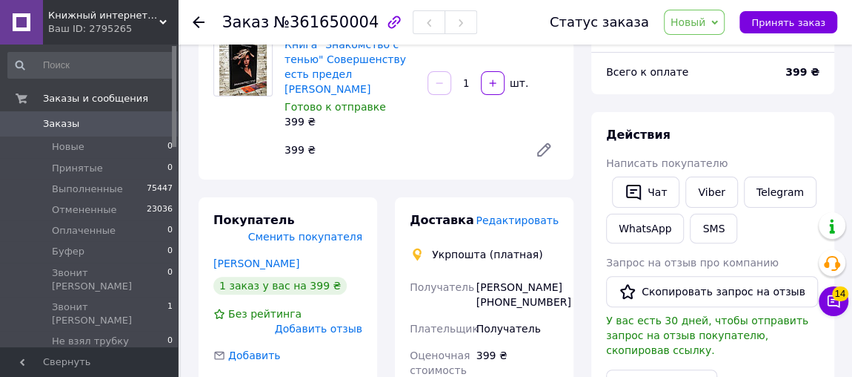
click at [706, 21] on span "Новый" at bounding box center [689, 22] width 36 height 12
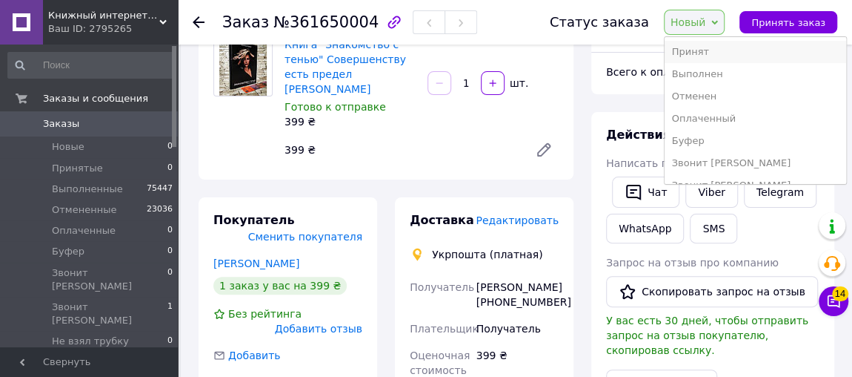
click at [704, 50] on li "Принят" at bounding box center [756, 52] width 182 height 22
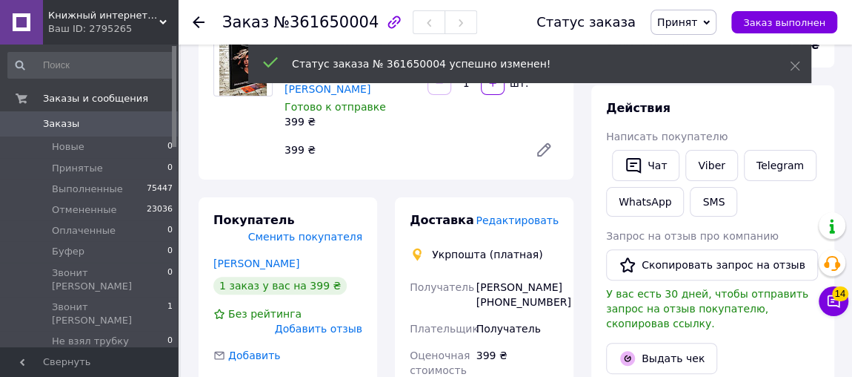
click at [698, 27] on span "Принят" at bounding box center [678, 22] width 40 height 12
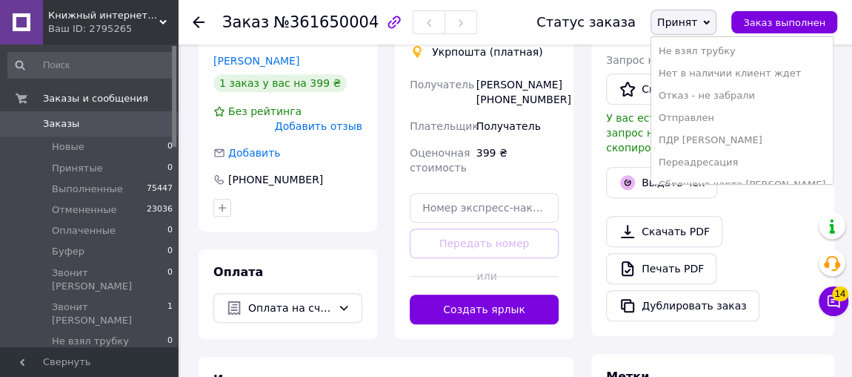
scroll to position [193, 0]
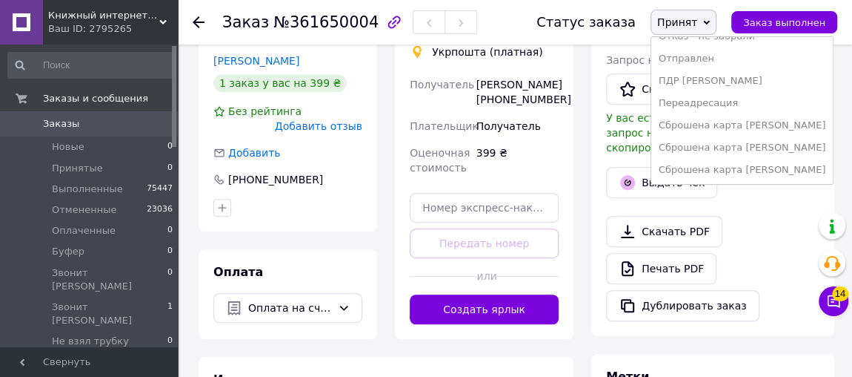
click at [695, 146] on li "Сброшена карта [PERSON_NAME]" at bounding box center [743, 147] width 182 height 22
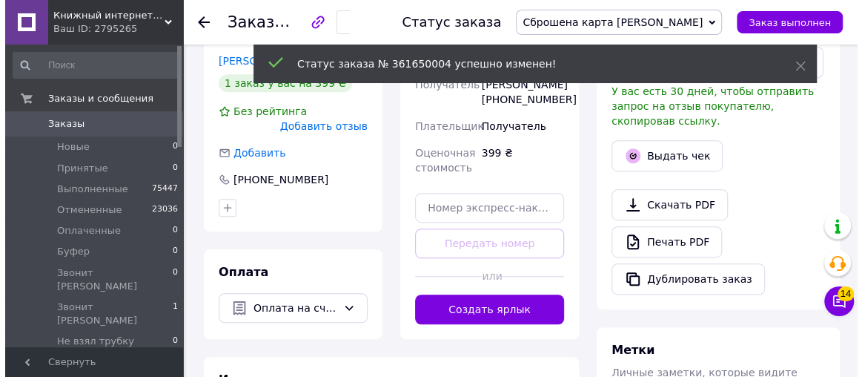
scroll to position [202, 0]
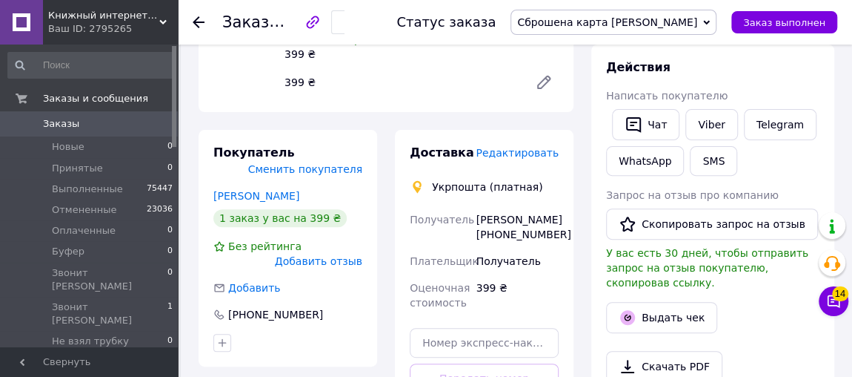
click at [535, 147] on span "Редактировать" at bounding box center [517, 153] width 83 height 12
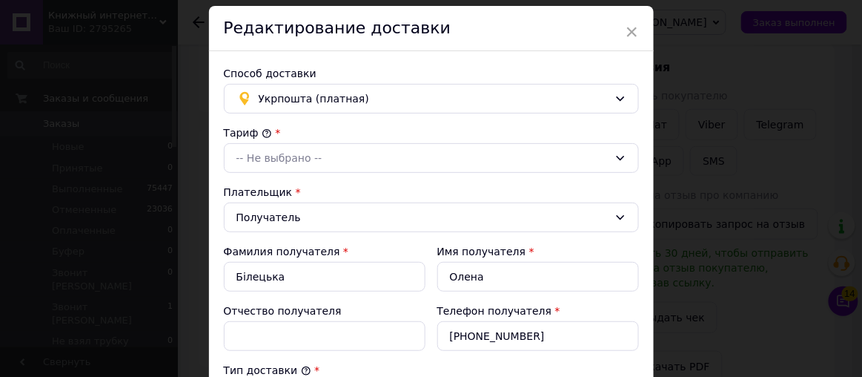
scroll to position [67, 0]
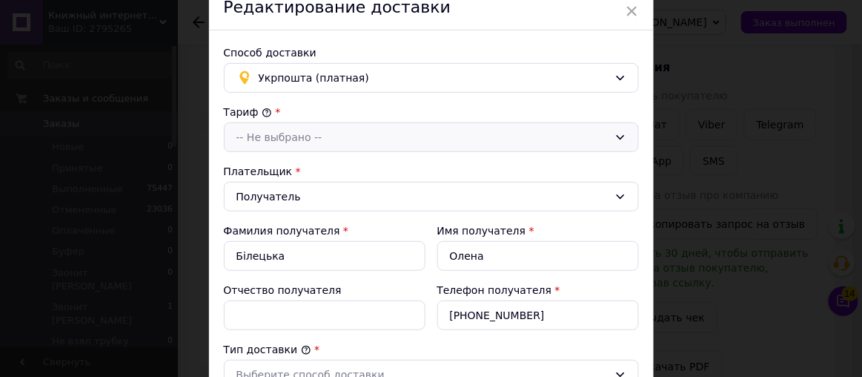
click at [297, 133] on div "-- Не выбрано --" at bounding box center [422, 137] width 372 height 16
click at [312, 165] on li "Стандарт" at bounding box center [432, 169] width 414 height 28
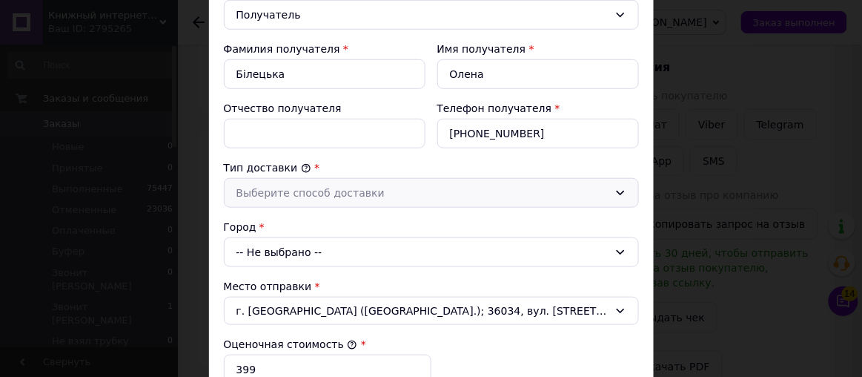
scroll to position [269, 0]
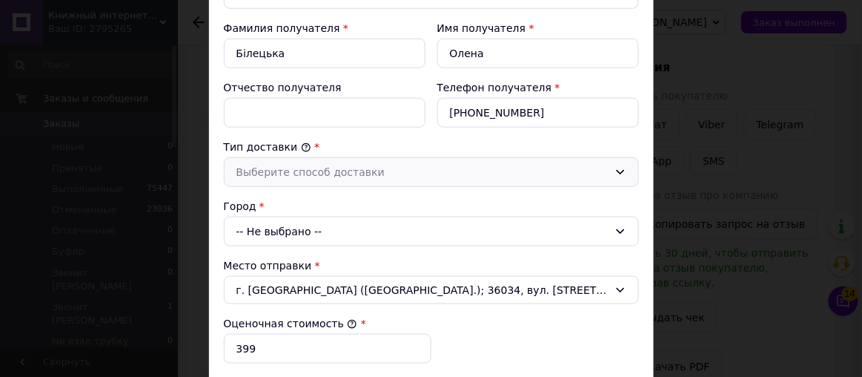
click at [317, 172] on div "Выберите способ доставки" at bounding box center [422, 172] width 372 height 16
click at [319, 193] on li "Склад - склад" at bounding box center [432, 204] width 414 height 28
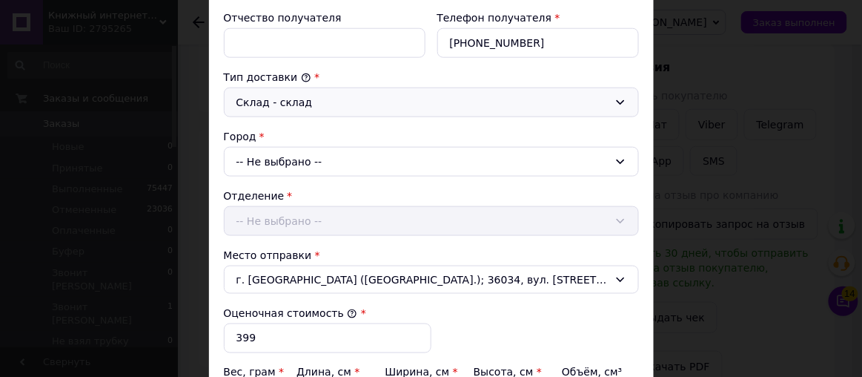
scroll to position [404, 0]
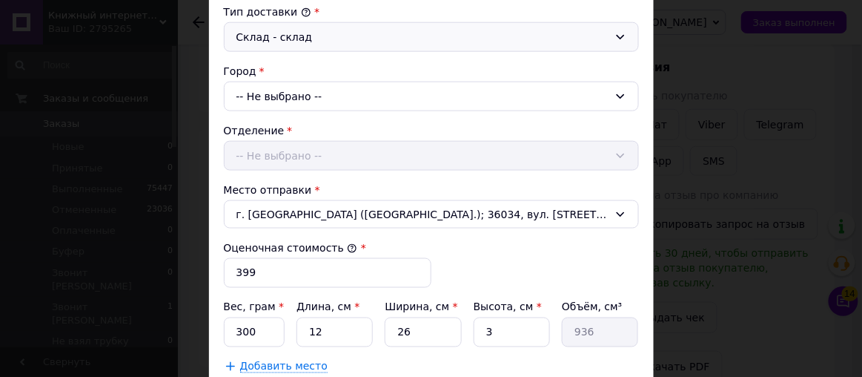
click at [308, 96] on div "-- Не выбрано --" at bounding box center [431, 97] width 415 height 30
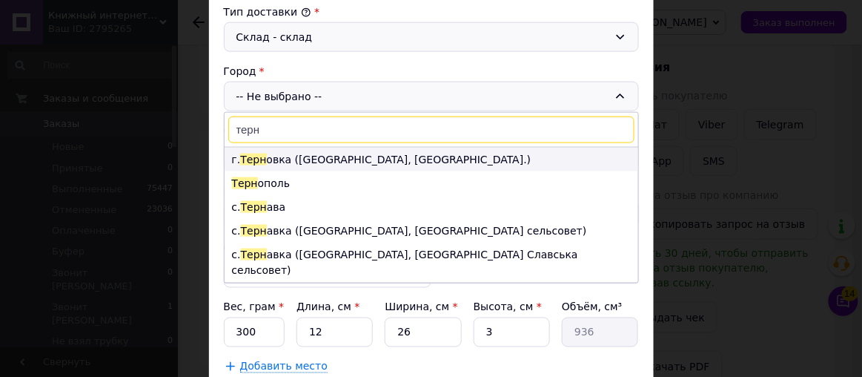
type input "терн"
click at [299, 156] on li "г. [GEOGRAPHIC_DATA] ([GEOGRAPHIC_DATA], [GEOGRAPHIC_DATA].)" at bounding box center [432, 160] width 414 height 24
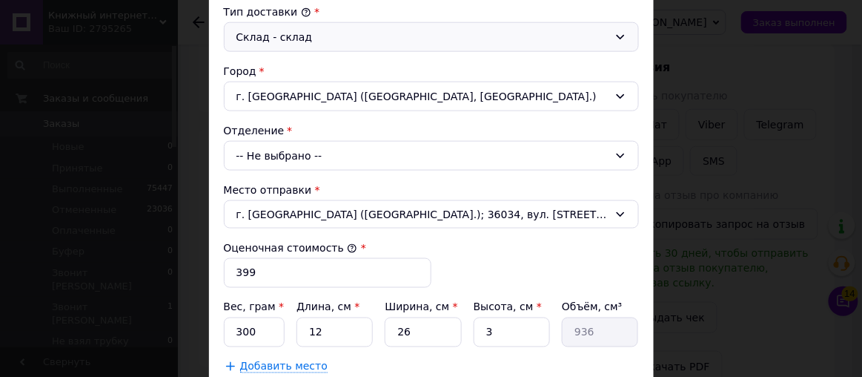
click at [299, 152] on div "-- Не выбрано --" at bounding box center [431, 156] width 415 height 30
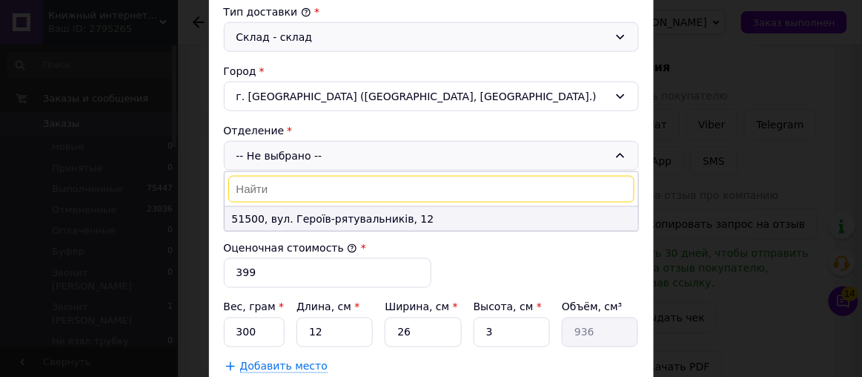
click at [288, 218] on li "51500, вул. Героїв-рятувальників, 12" at bounding box center [432, 219] width 414 height 24
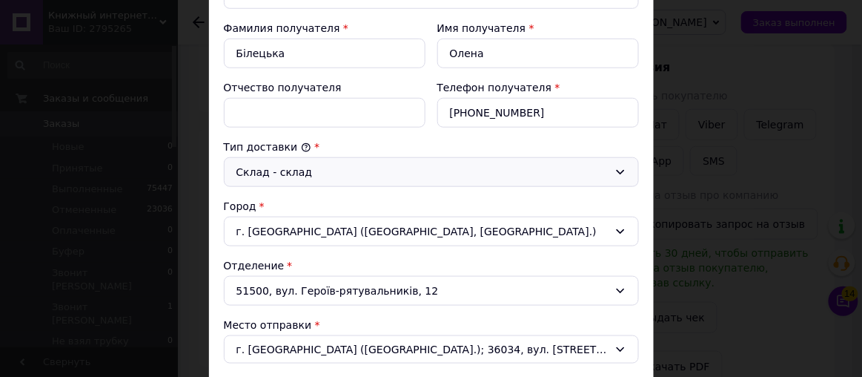
scroll to position [202, 0]
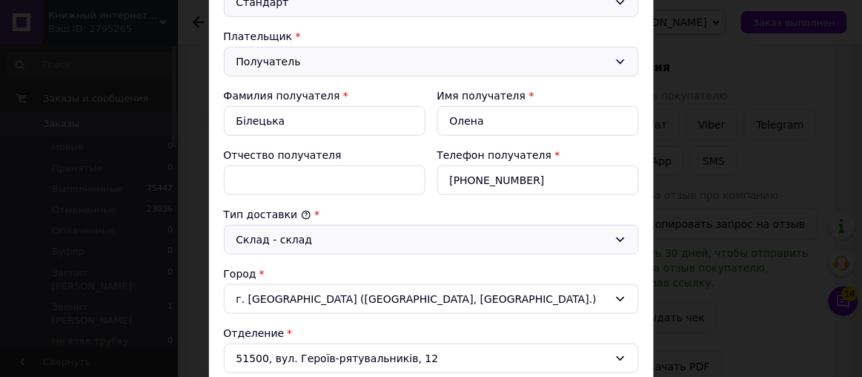
click at [299, 61] on div "Получатель" at bounding box center [422, 61] width 372 height 16
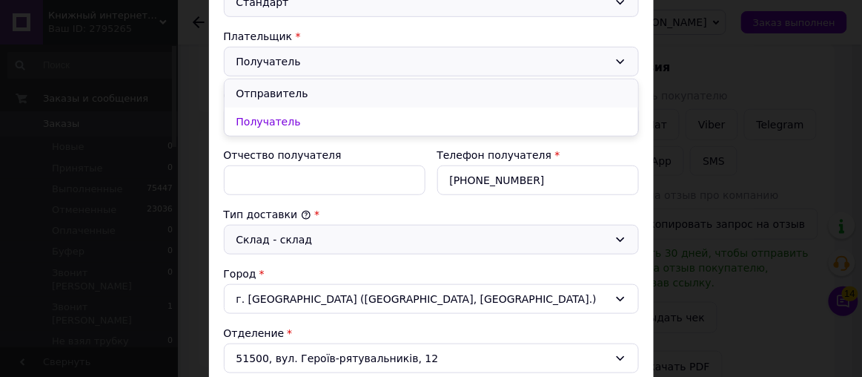
click at [298, 89] on li "Отправитель" at bounding box center [432, 93] width 414 height 28
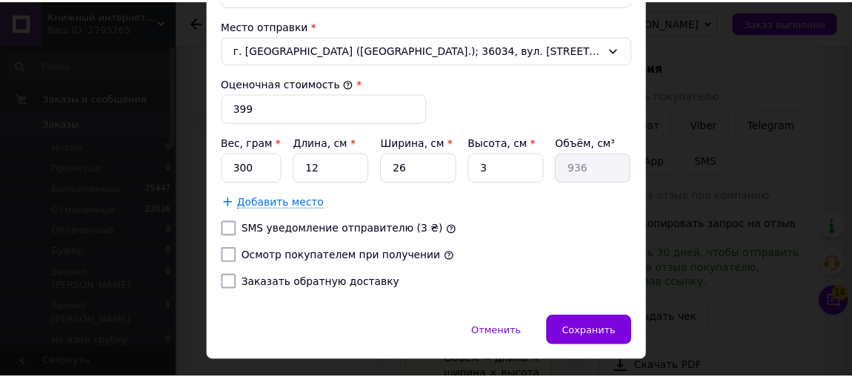
scroll to position [596, 0]
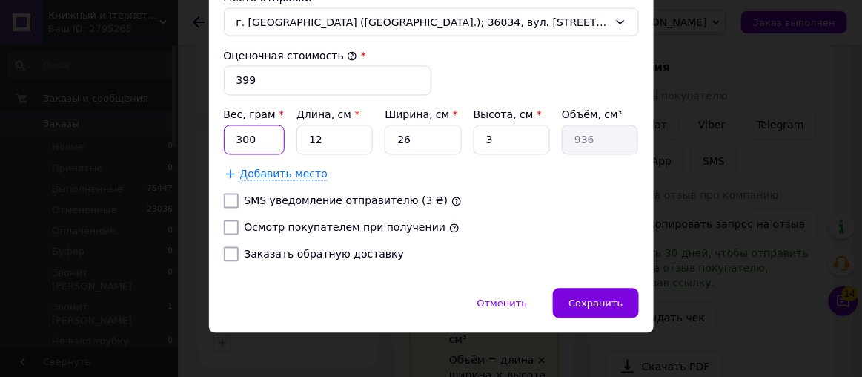
click at [274, 143] on input "300" at bounding box center [255, 140] width 62 height 30
type input "3"
type input "4000"
click at [333, 129] on input "12" at bounding box center [335, 140] width 76 height 30
type input "1"
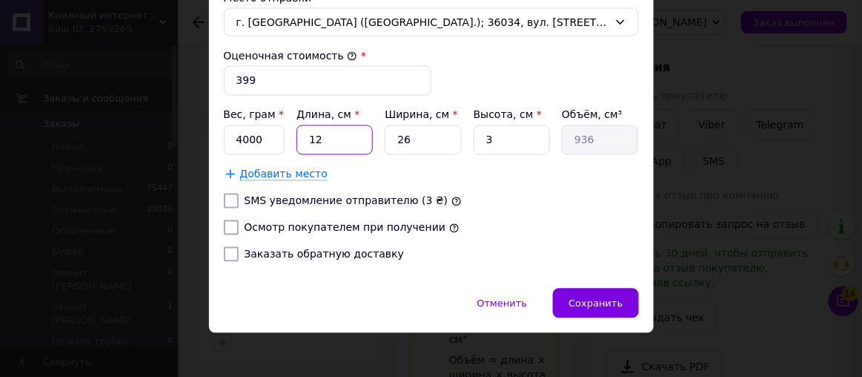
type input "78"
type input "2"
type input "156"
type input "20"
type input "1560"
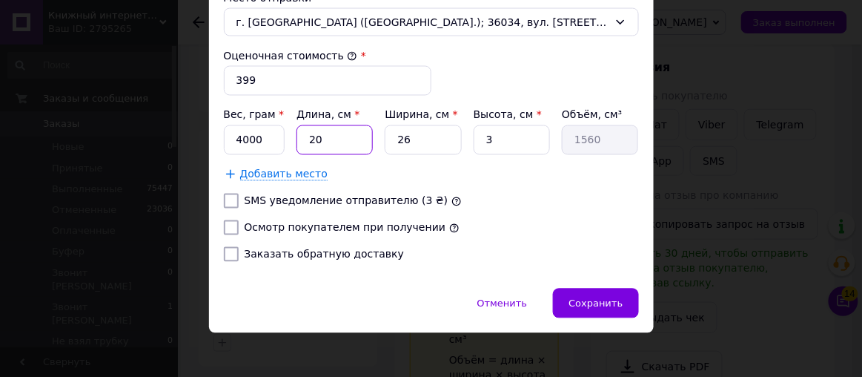
type input "20"
click at [496, 129] on input "3" at bounding box center [512, 140] width 76 height 30
type input "2"
type input "1040"
type input "20"
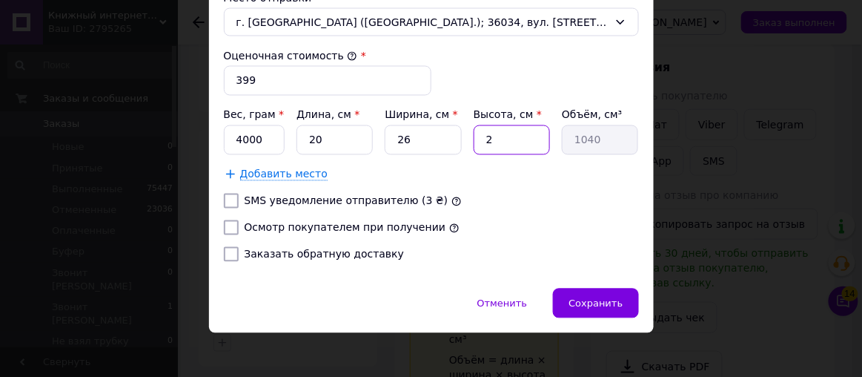
type input "10400"
type input "20"
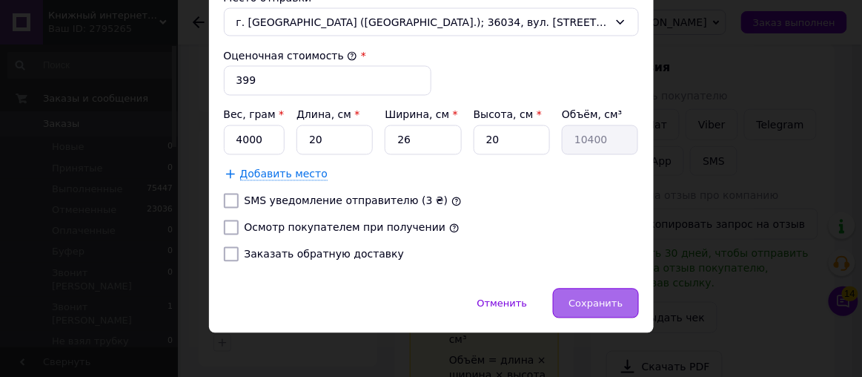
click at [592, 301] on span "Сохранить" at bounding box center [596, 303] width 54 height 11
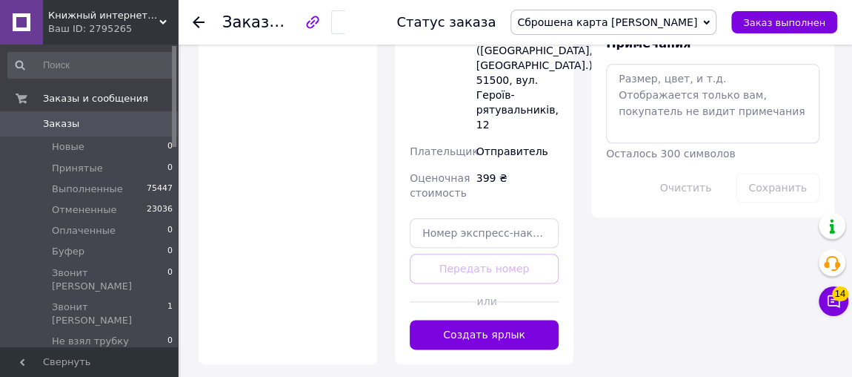
scroll to position [808, 0]
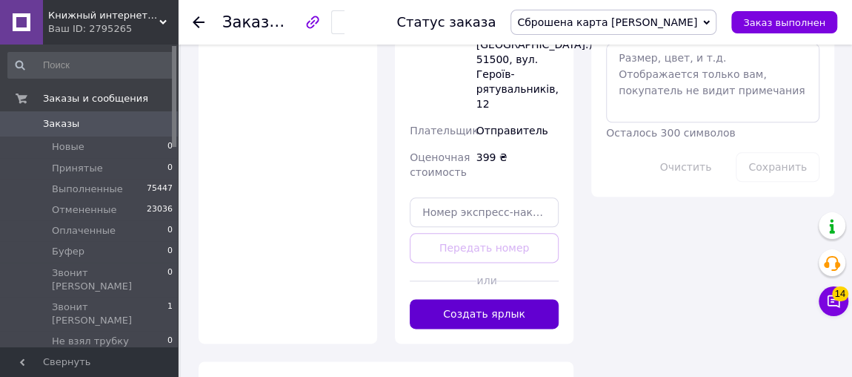
click at [509, 299] on button "Создать ярлык" at bounding box center [484, 314] width 149 height 30
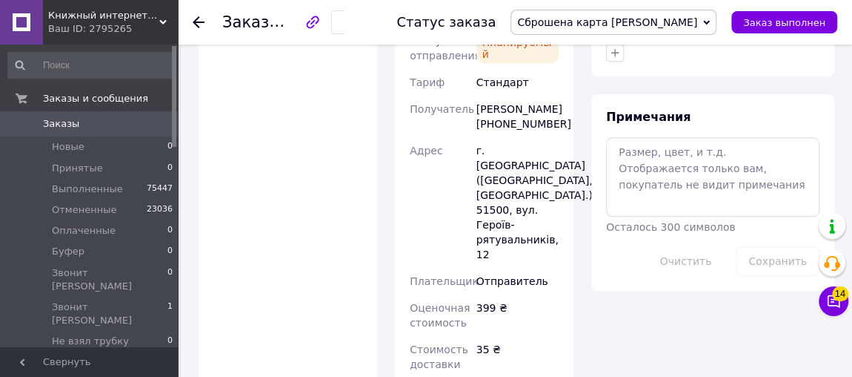
scroll to position [606, 0]
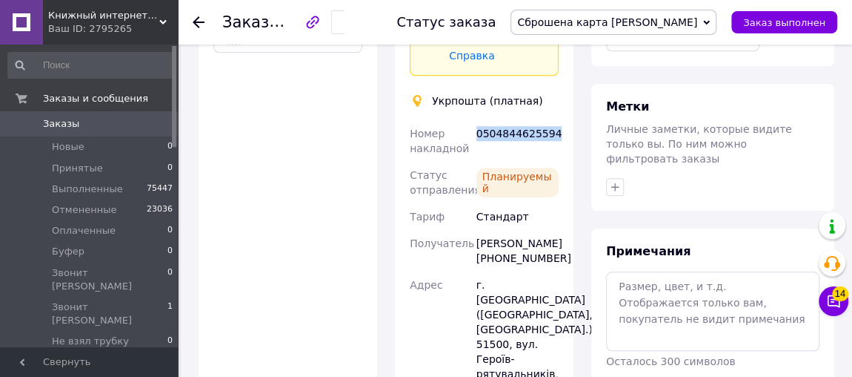
drag, startPoint x: 553, startPoint y: 113, endPoint x: 477, endPoint y: 113, distance: 75.6
click at [477, 120] on div "0504844625594" at bounding box center [518, 141] width 88 height 42
copy div "0504844625594"
